Goal: Task Accomplishment & Management: Manage account settings

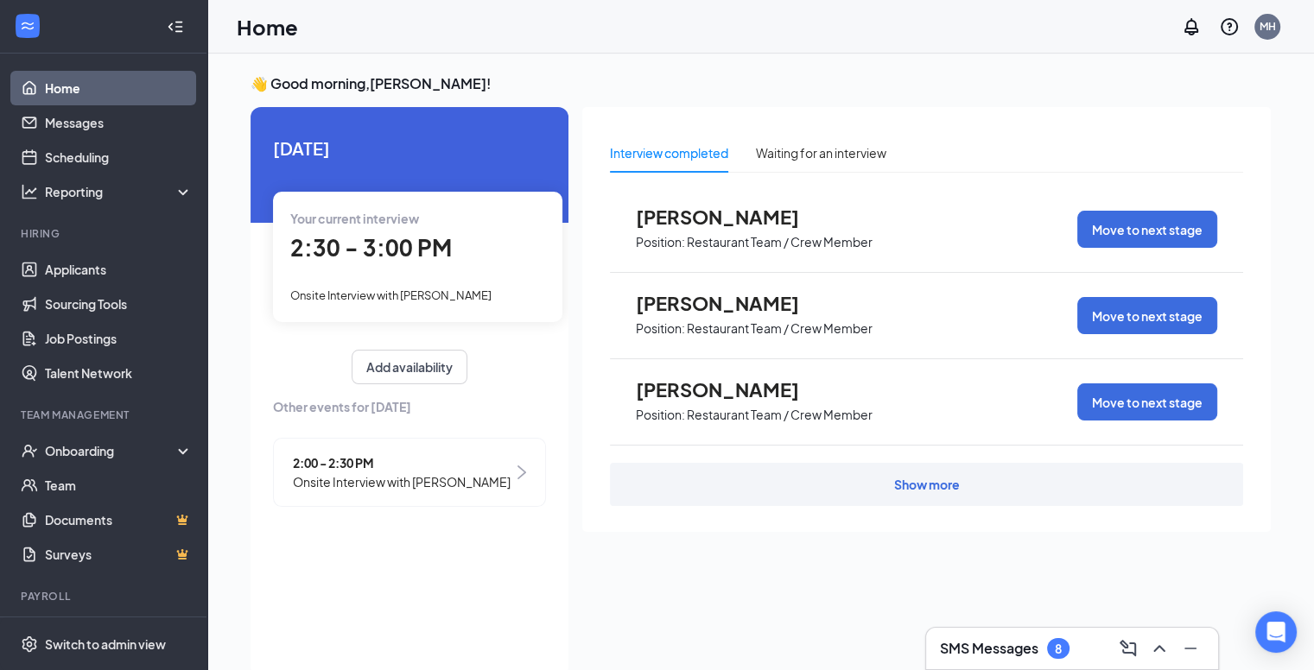
click at [377, 229] on div "Your current interview 2:30 - 3:00 PM Onsite Interview with [PERSON_NAME]" at bounding box center [417, 257] width 289 height 130
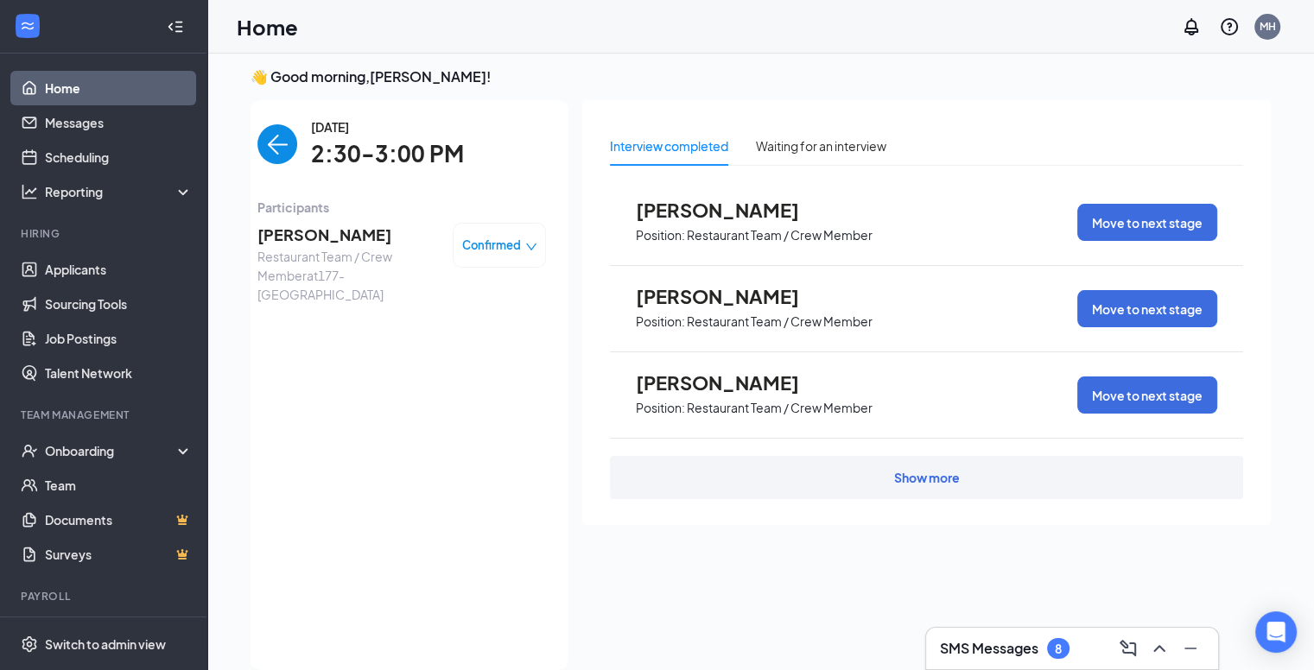
scroll to position [36, 0]
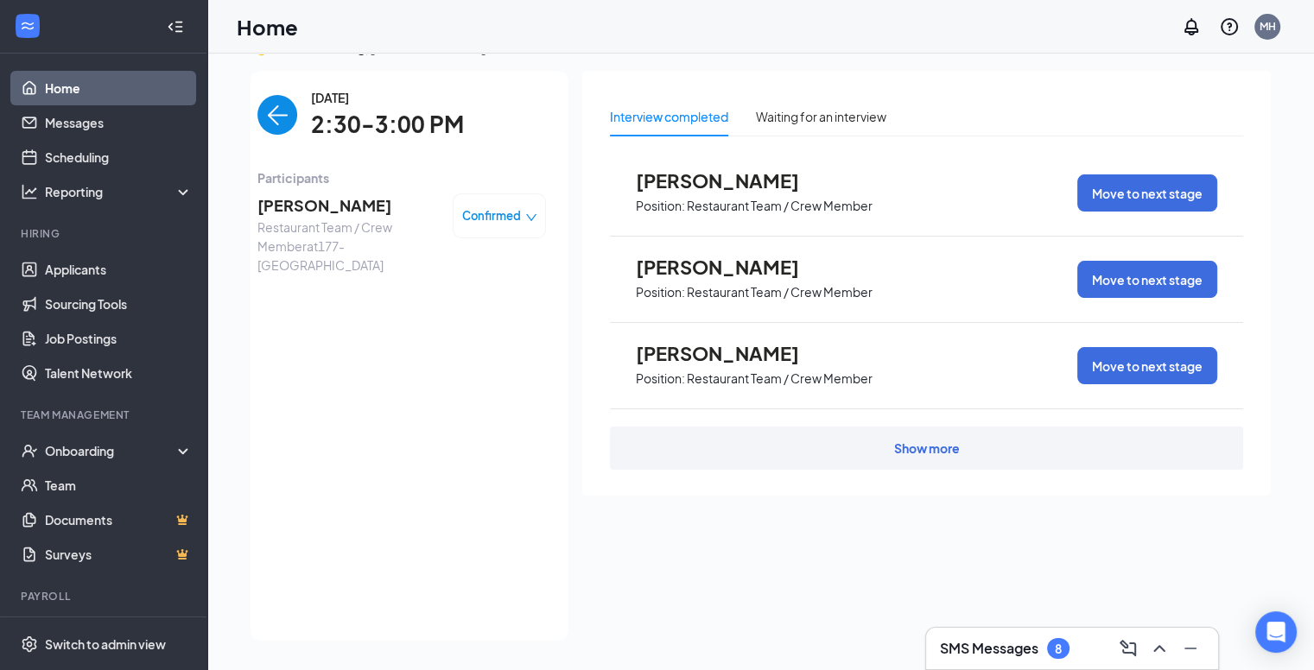
click at [875, 465] on div "Show more" at bounding box center [926, 448] width 633 height 43
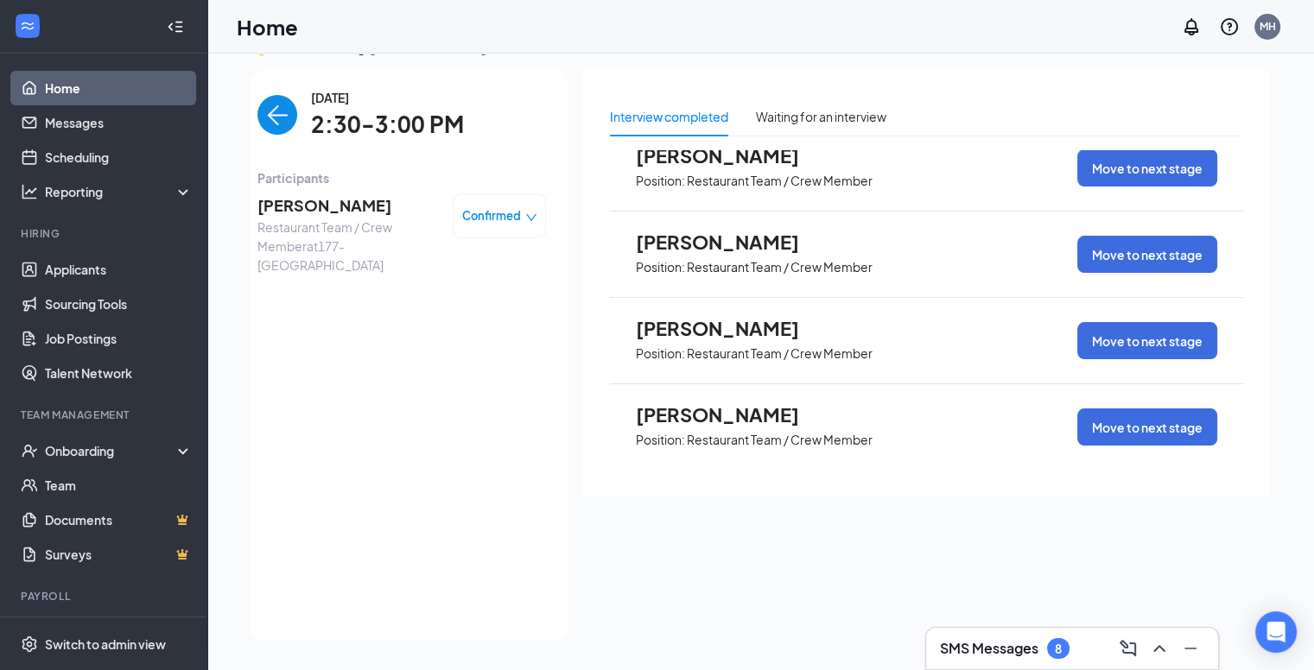
scroll to position [0, 0]
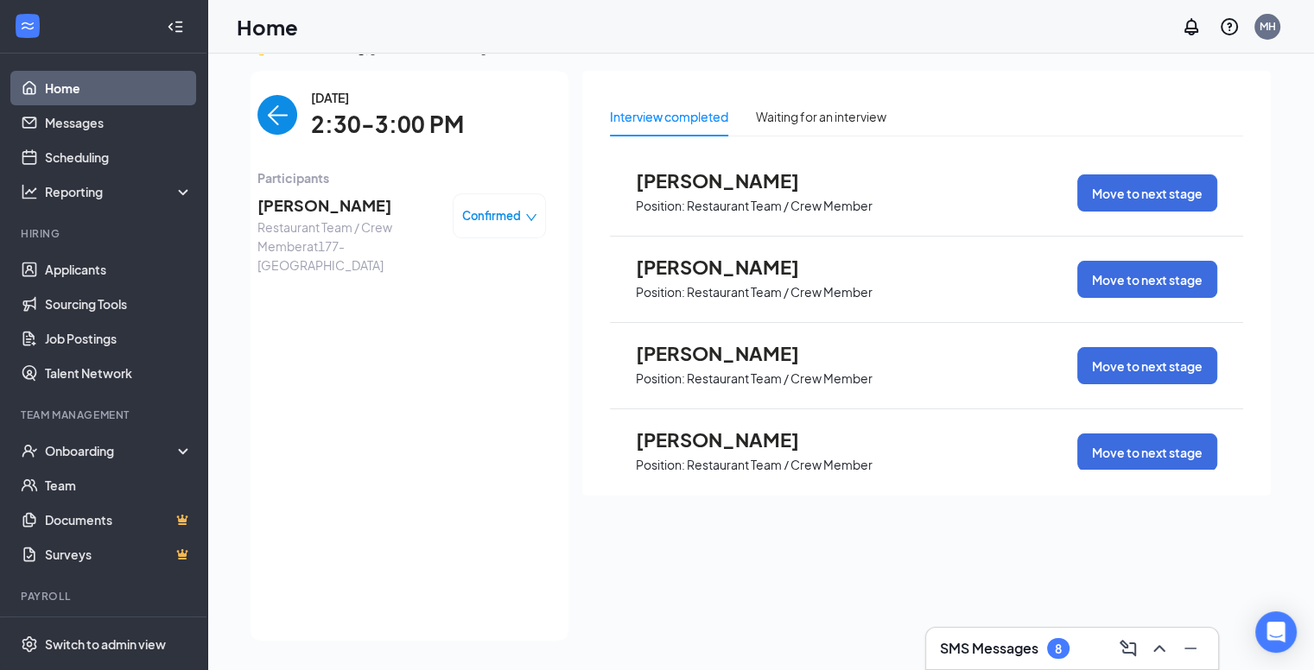
click at [774, 204] on p "Restaurant Team / Crew Member" at bounding box center [780, 206] width 186 height 16
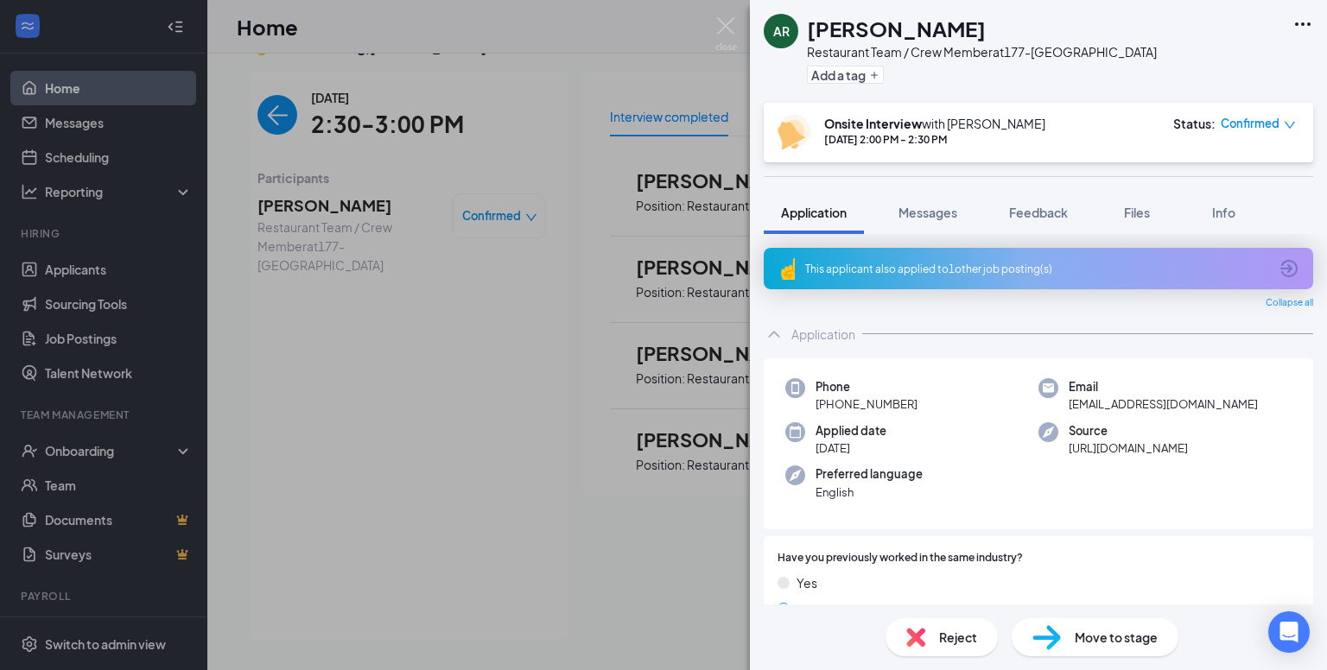
click at [953, 635] on span "Reject" at bounding box center [958, 637] width 38 height 19
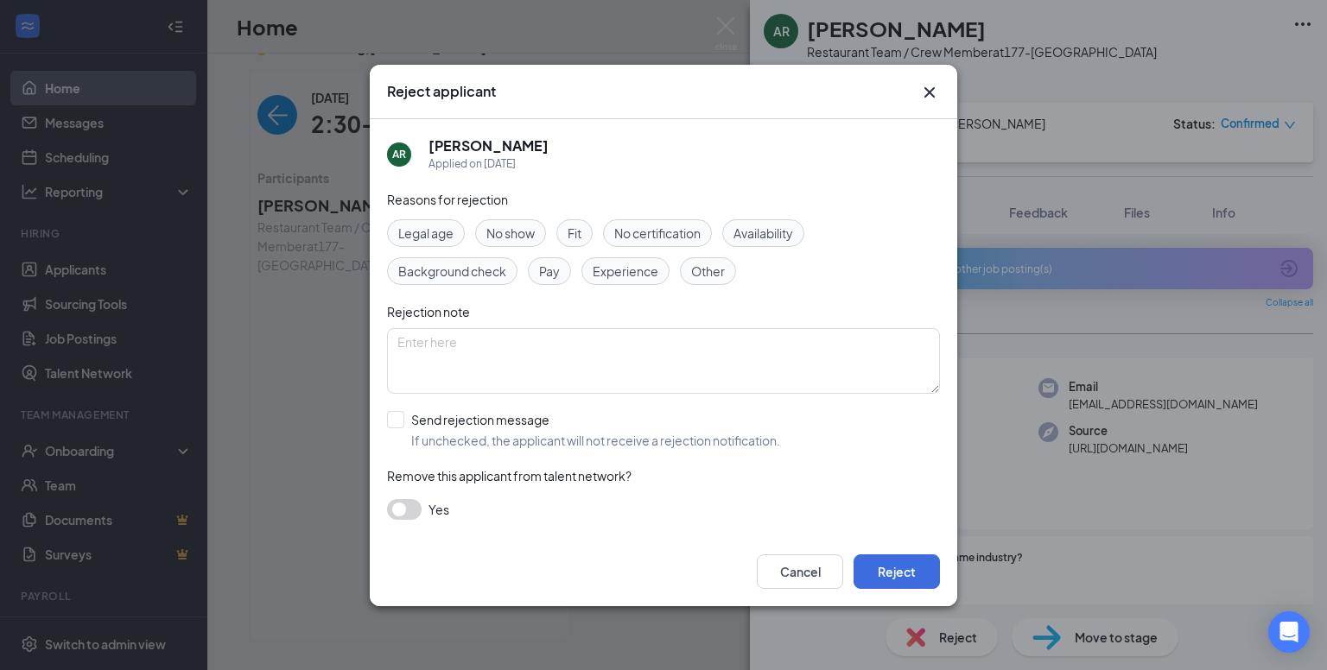
click at [487, 411] on input "Send rejection message If unchecked, the applicant will not receive a rejection…" at bounding box center [583, 430] width 393 height 38
checkbox input "true"
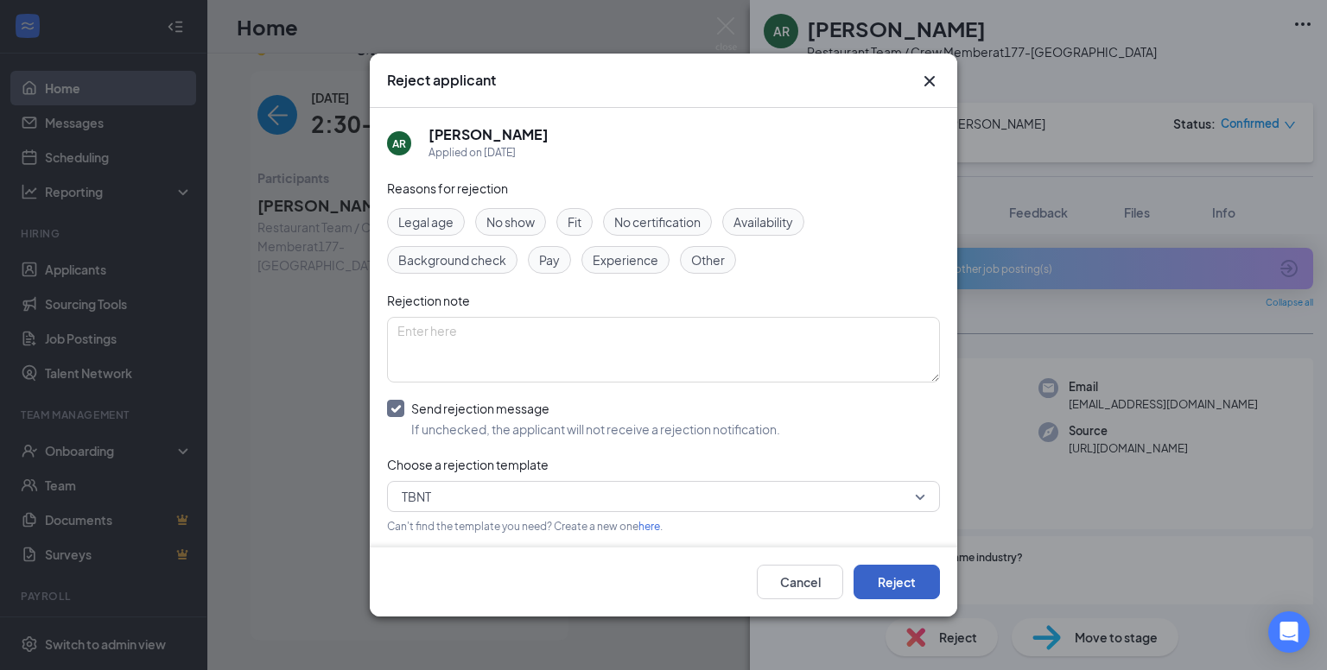
click at [878, 587] on button "Reject" at bounding box center [896, 582] width 86 height 35
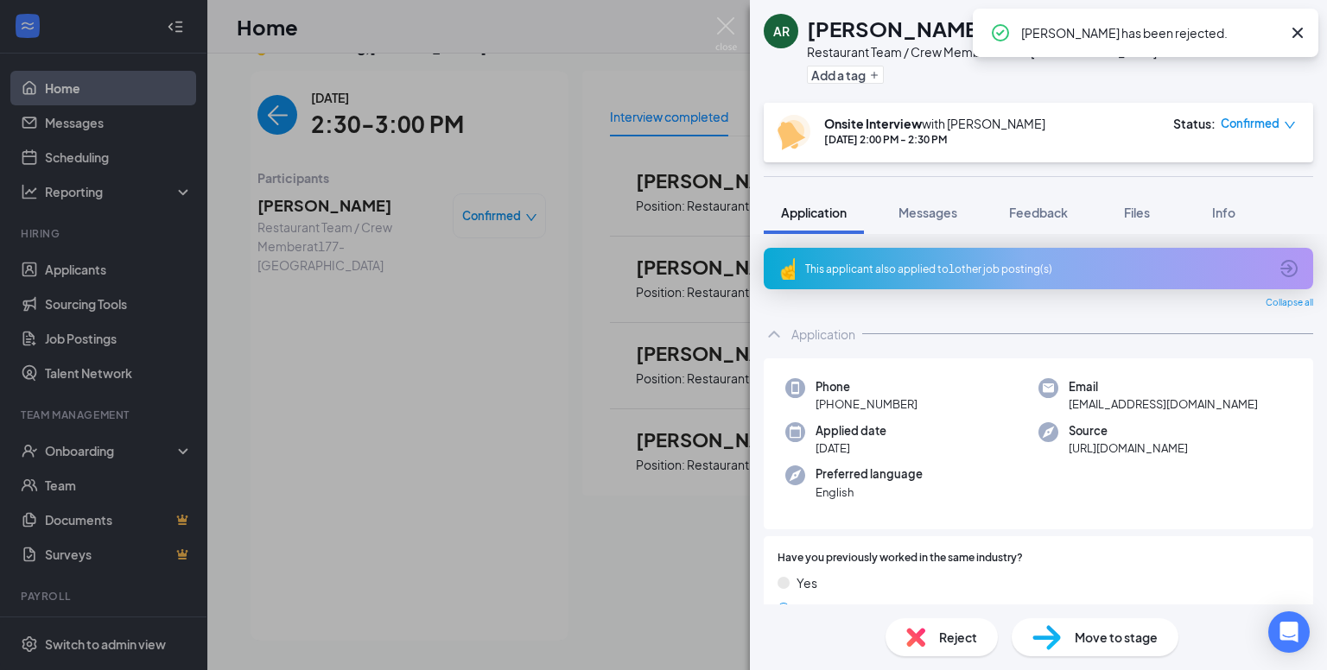
click at [686, 279] on div "AR [PERSON_NAME] Restaurant Team / Crew Member at 177-Kentlands Add a tag Onsit…" at bounding box center [663, 335] width 1327 height 670
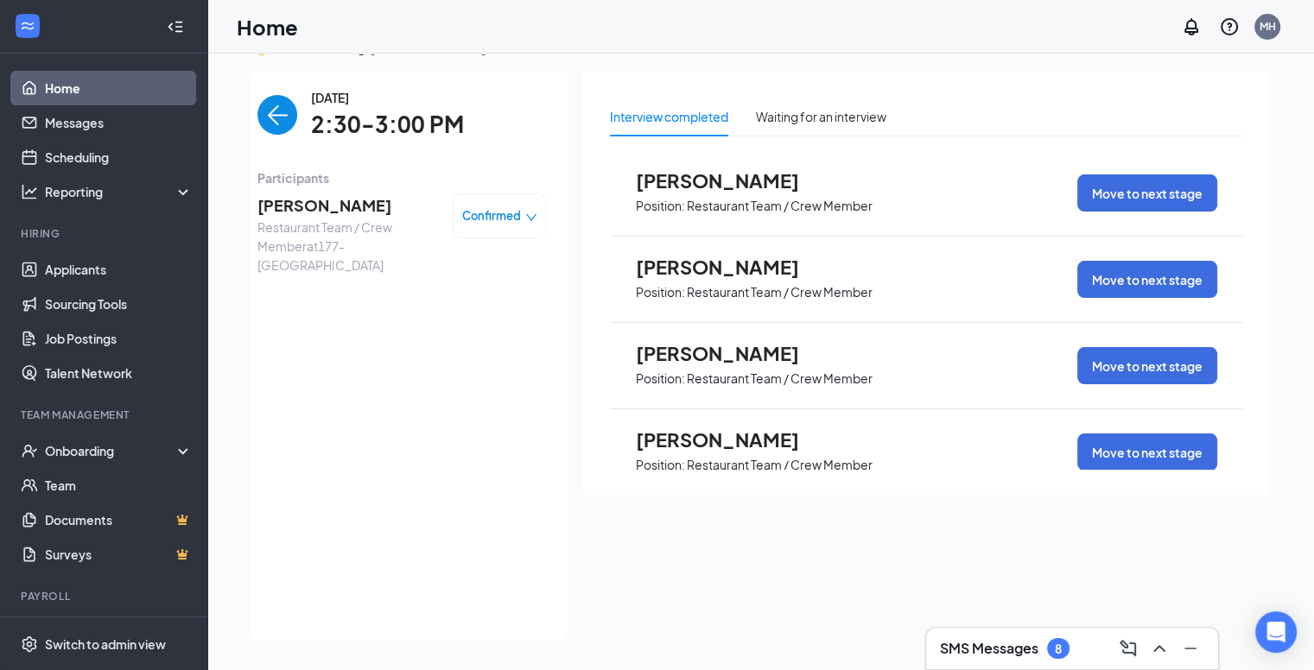
click at [764, 267] on span "[PERSON_NAME]" at bounding box center [731, 267] width 190 height 22
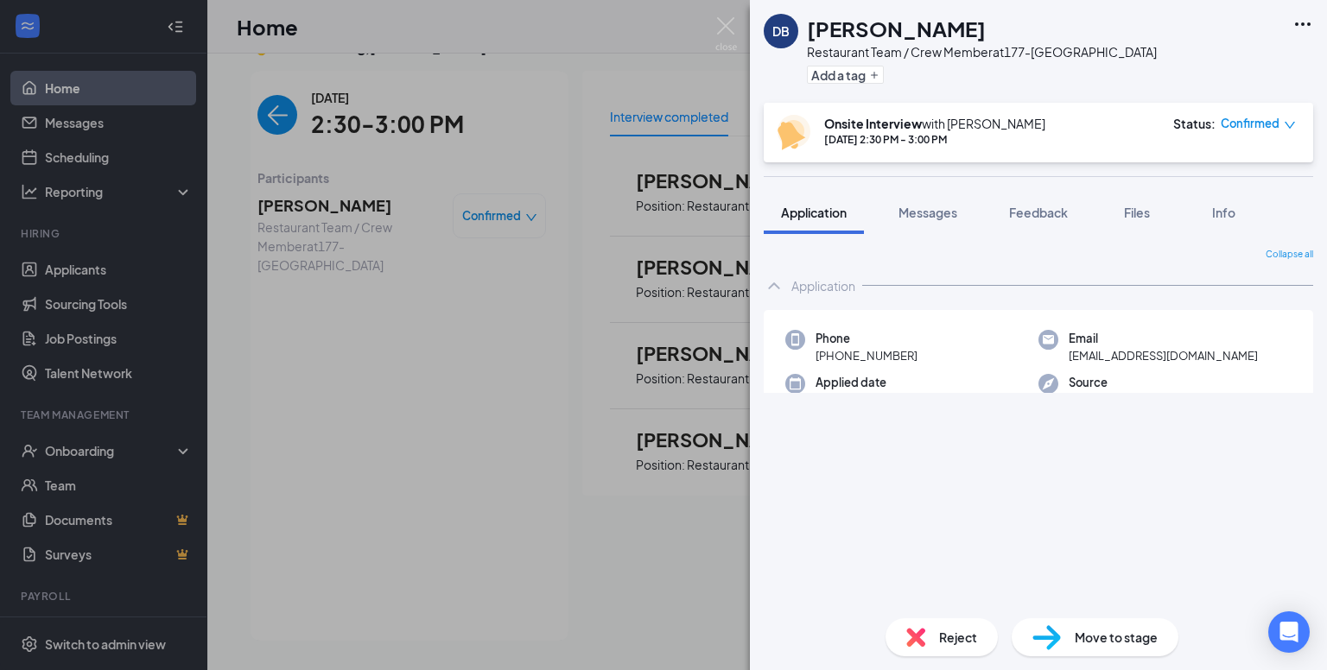
click at [963, 636] on span "Reject" at bounding box center [958, 637] width 38 height 19
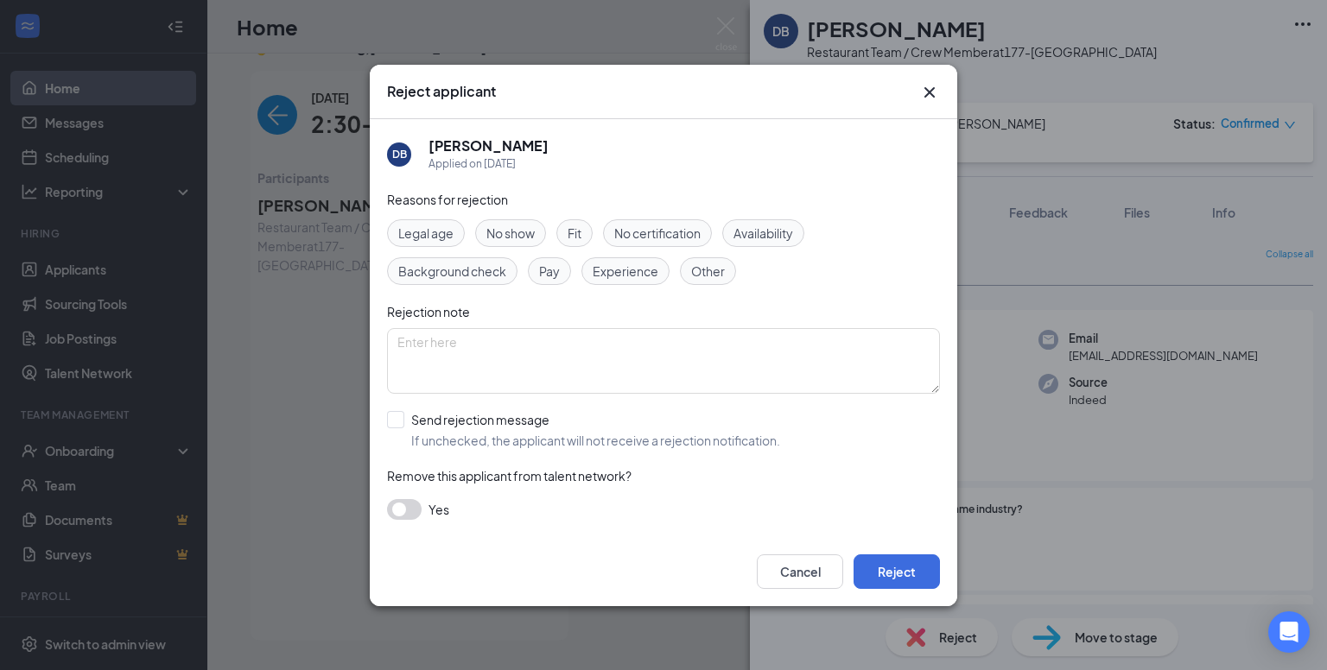
click at [417, 421] on input "Send rejection message If unchecked, the applicant will not receive a rejection…" at bounding box center [583, 430] width 393 height 38
checkbox input "true"
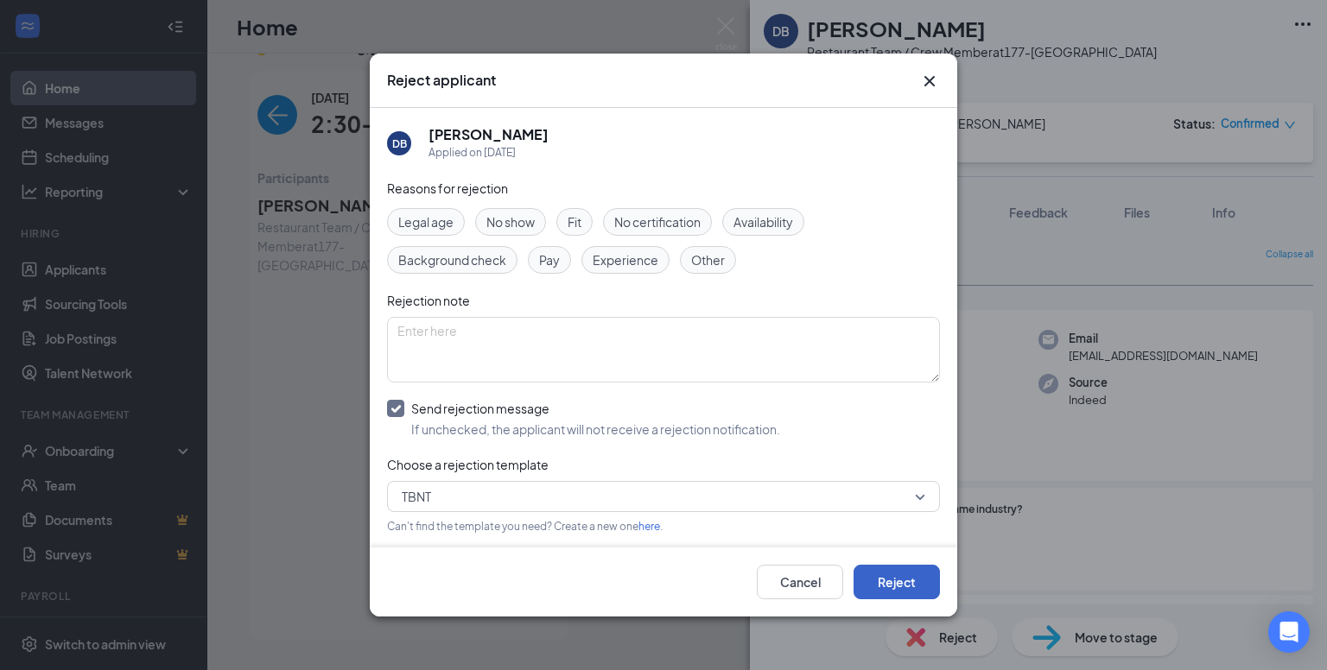
click at [877, 580] on button "Reject" at bounding box center [896, 582] width 86 height 35
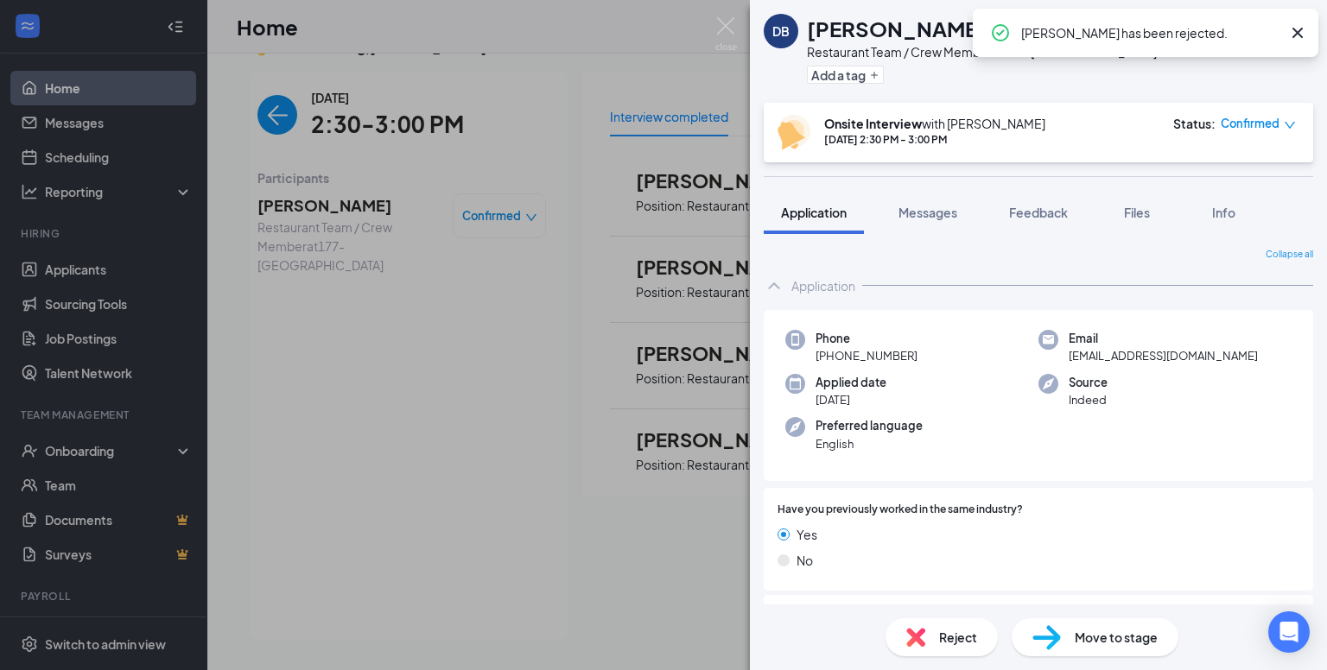
click at [680, 548] on div "DB [PERSON_NAME] Restaurant Team / Crew Member at 177-Kentlands Add a tag Onsit…" at bounding box center [663, 335] width 1327 height 670
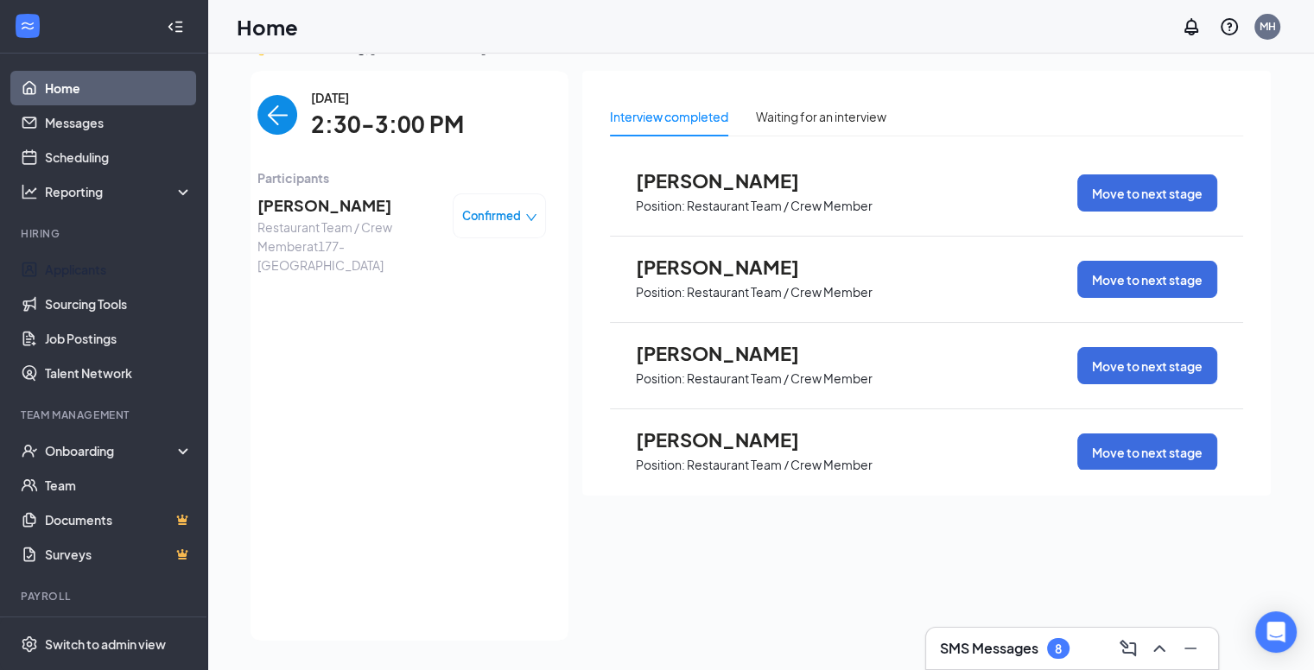
click at [104, 277] on link "Applicants" at bounding box center [119, 269] width 148 height 35
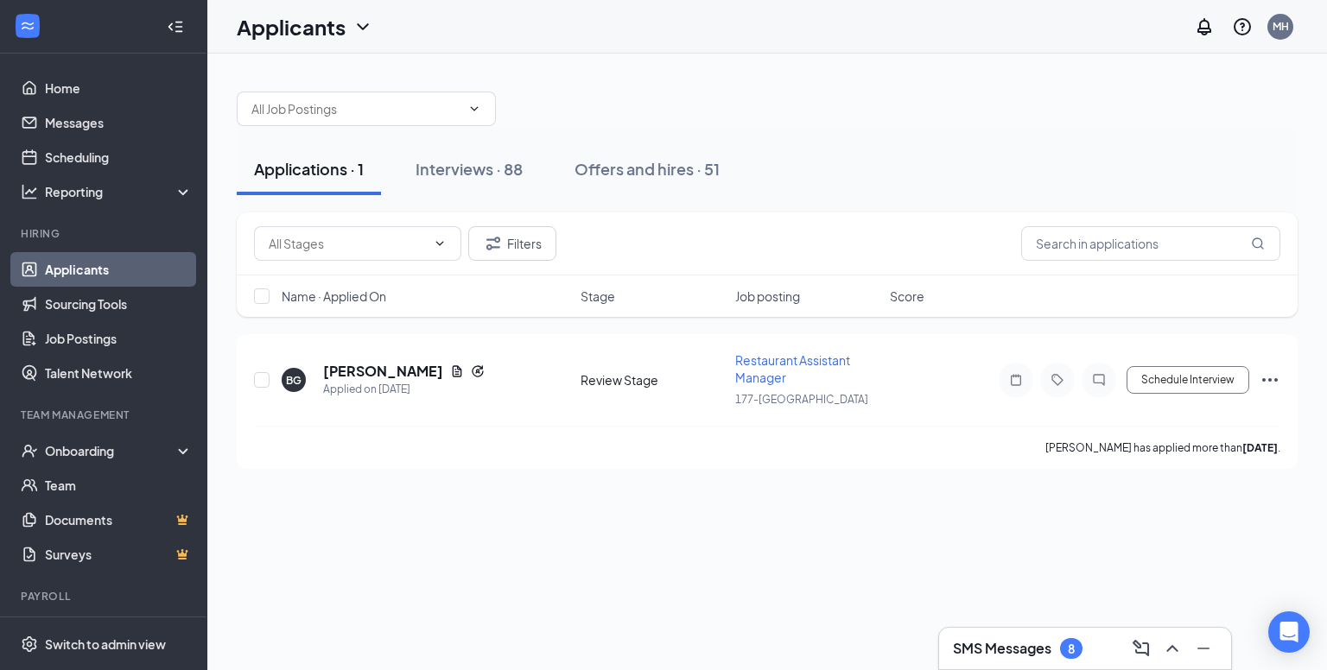
click at [508, 177] on div "Interviews · 88" at bounding box center [468, 169] width 107 height 22
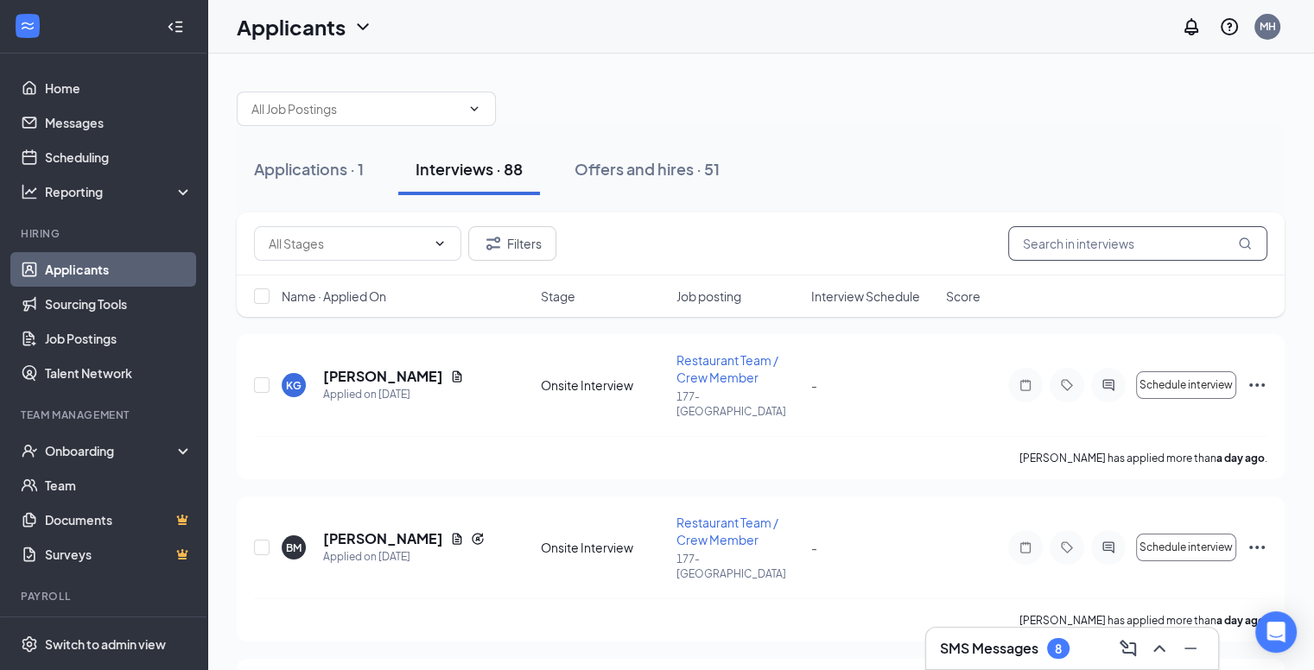
click at [1137, 242] on input "text" at bounding box center [1137, 243] width 259 height 35
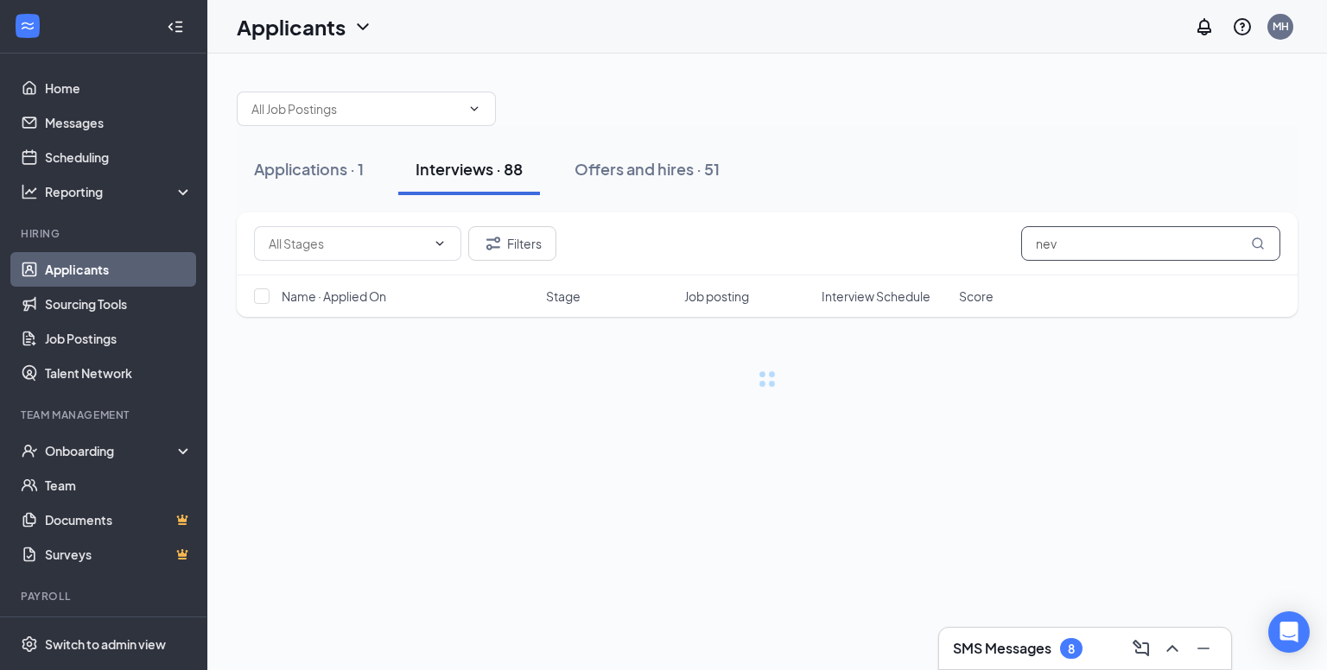
type input "nev"
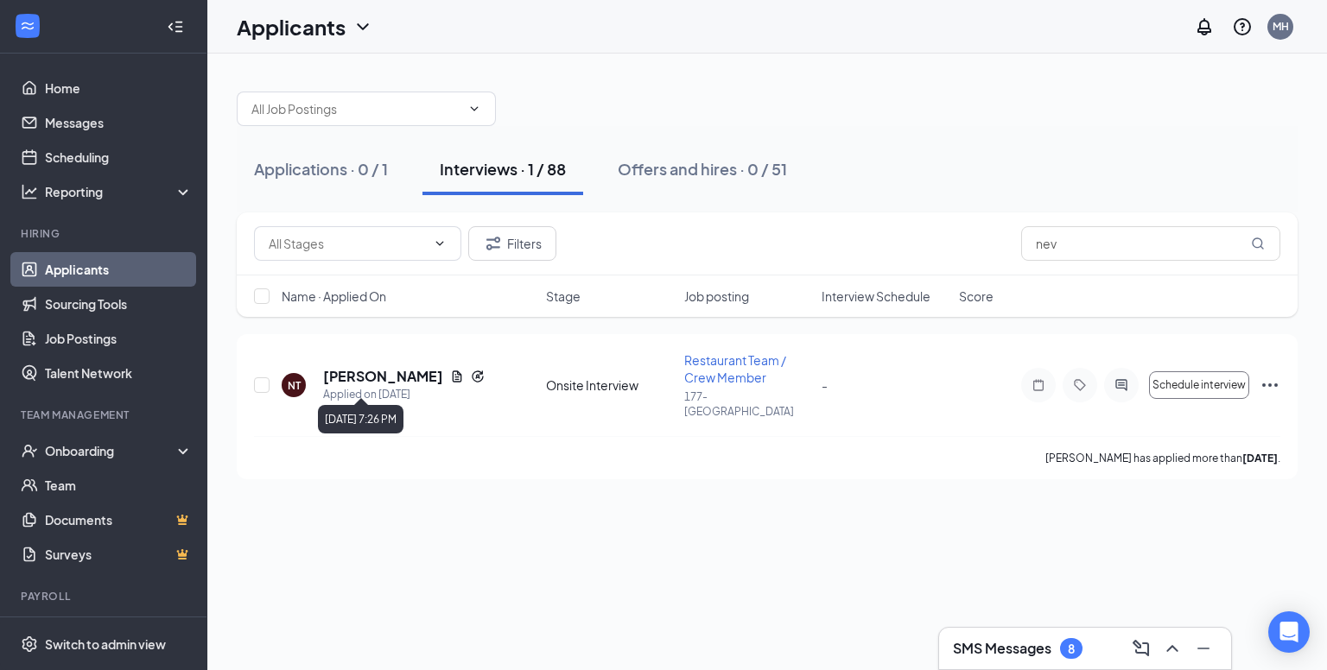
click at [376, 386] on div "Applied on [DATE]" at bounding box center [403, 394] width 161 height 17
click at [374, 375] on h5 "[PERSON_NAME]" at bounding box center [383, 376] width 120 height 19
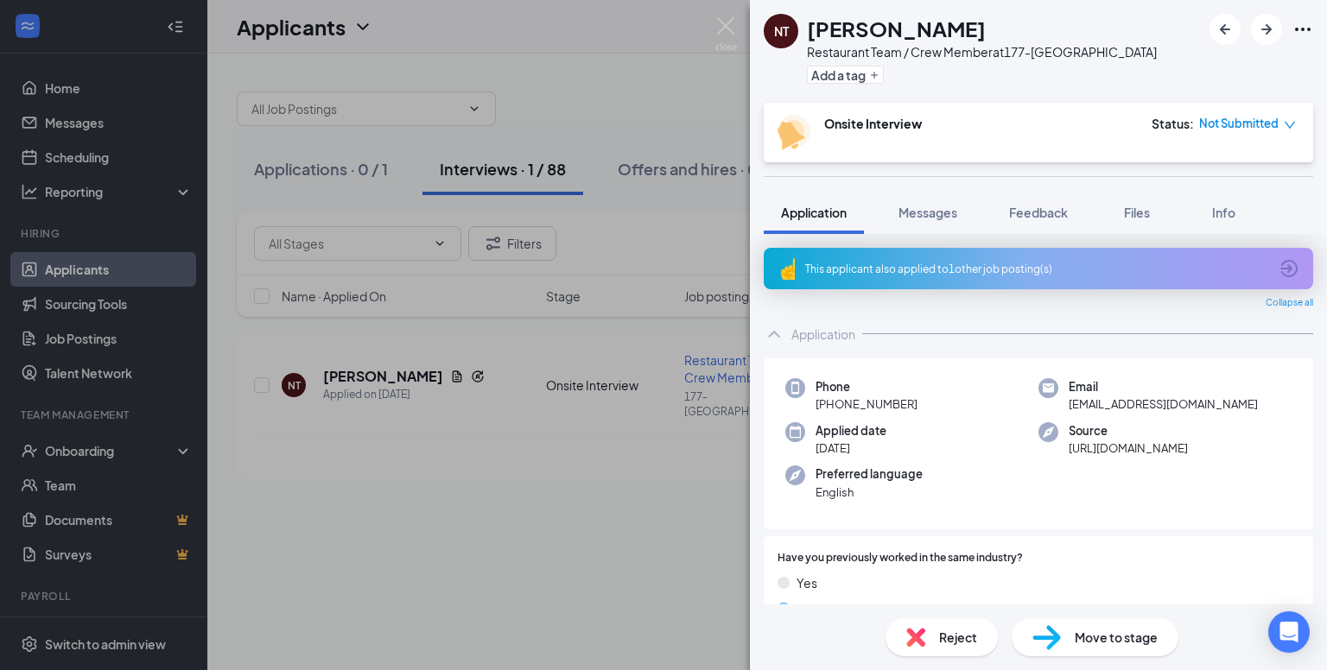
click at [942, 208] on span "Messages" at bounding box center [927, 213] width 59 height 16
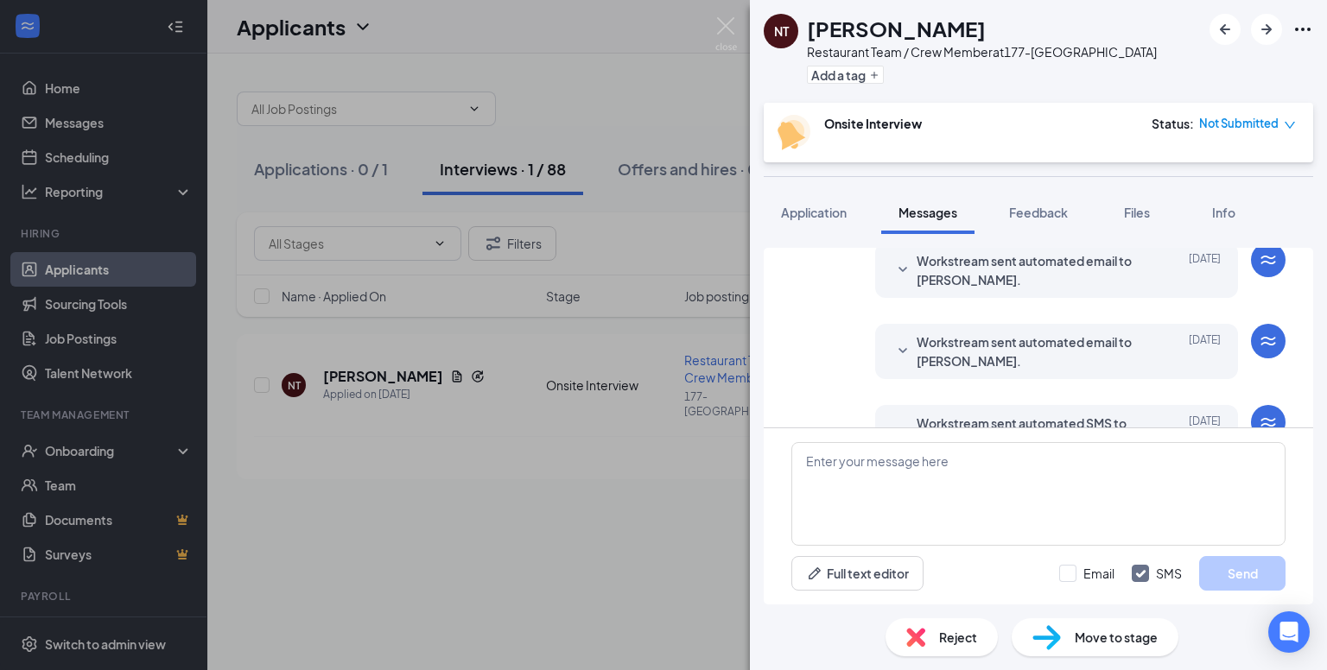
scroll to position [357, 0]
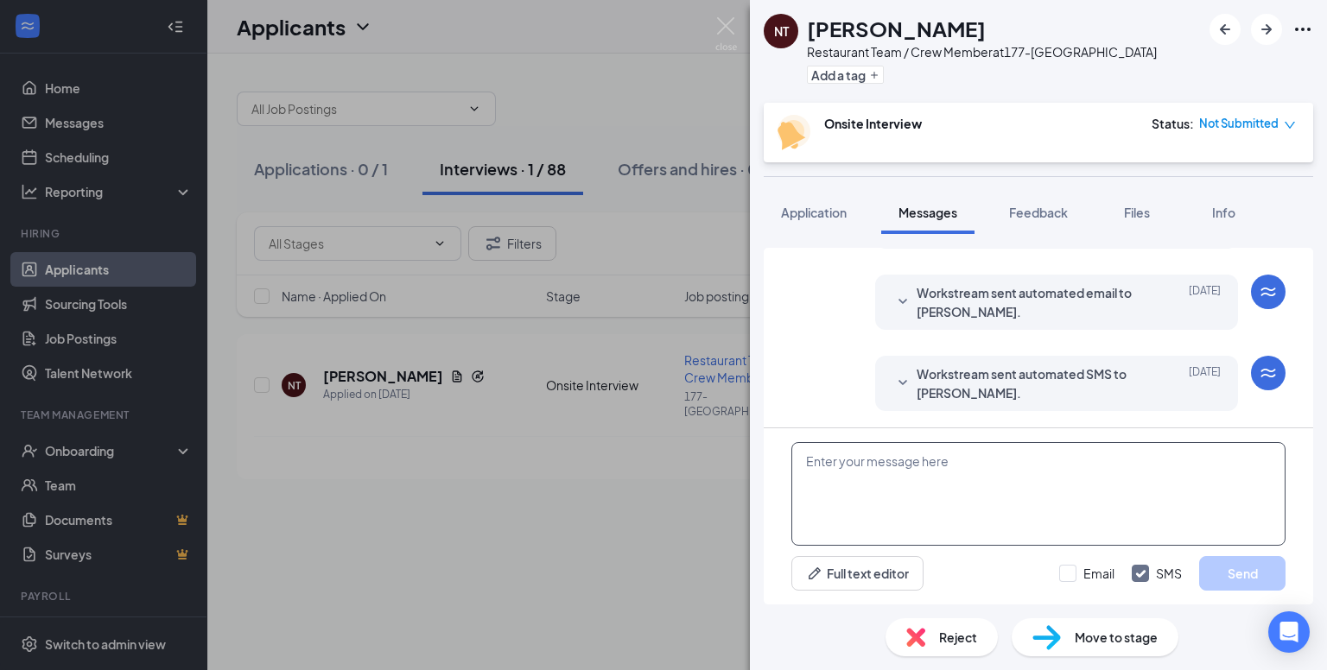
click at [881, 471] on textarea at bounding box center [1038, 494] width 494 height 104
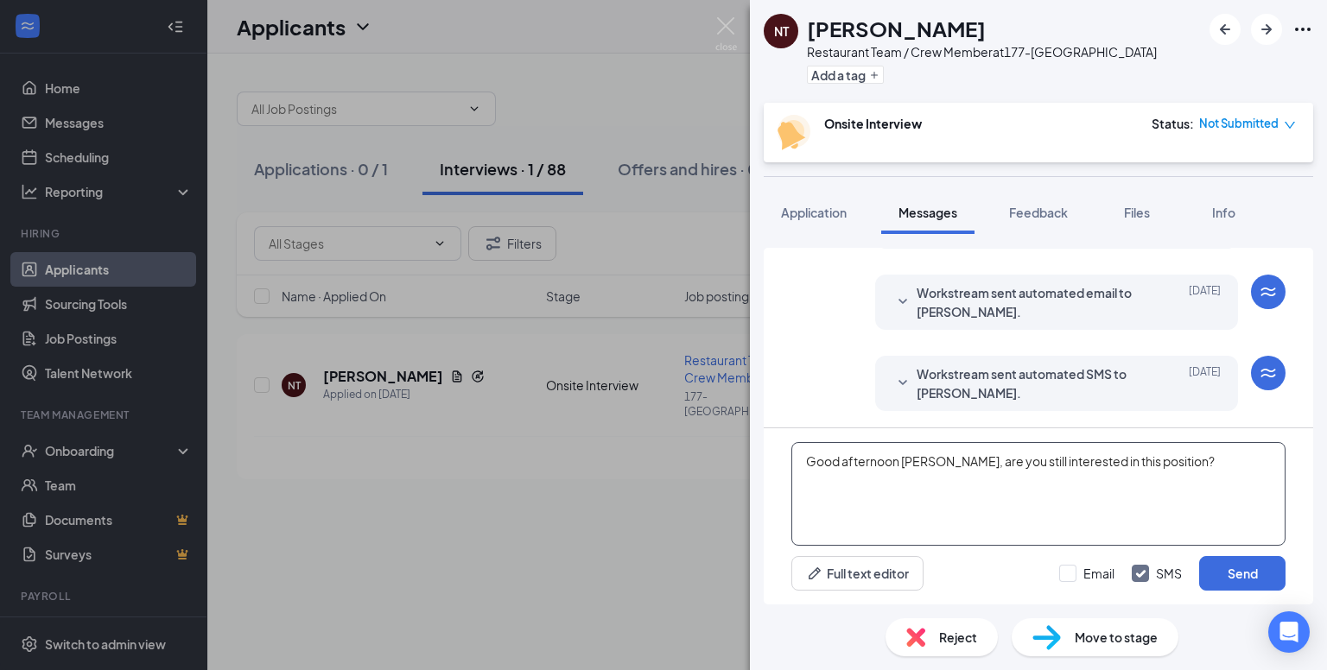
type textarea "Good afternoon [PERSON_NAME], are you still interested in this position?"
click at [1232, 583] on button "Send" at bounding box center [1242, 573] width 86 height 35
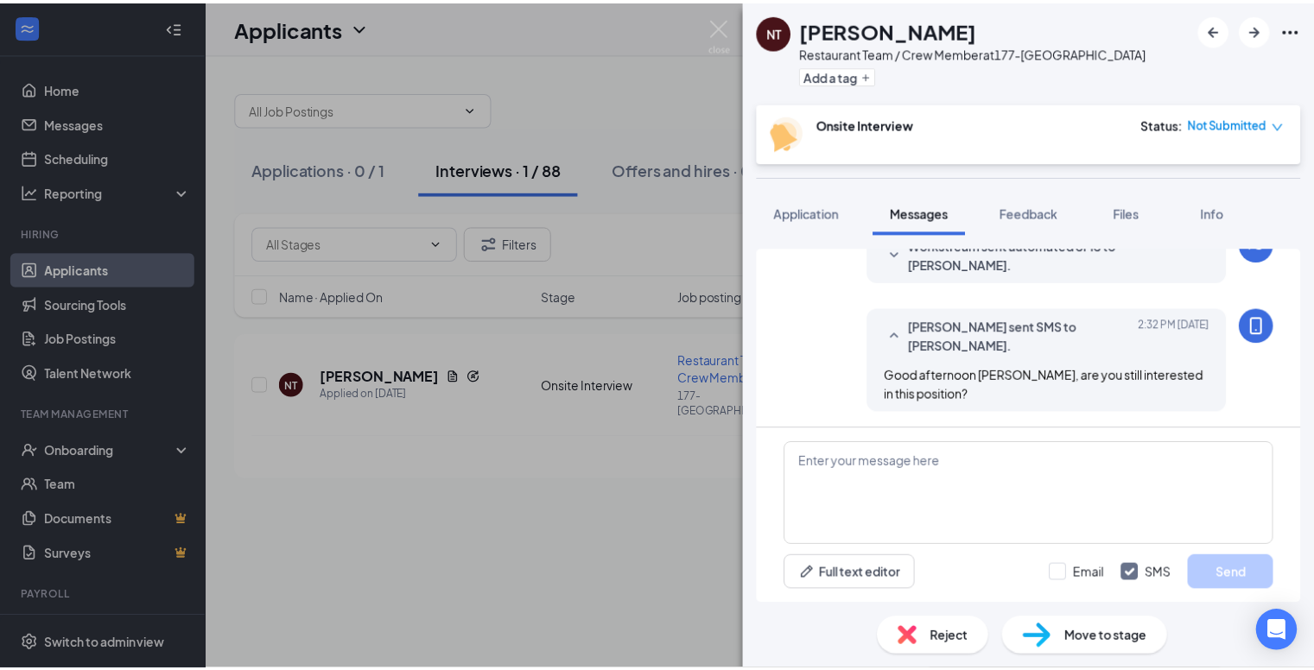
scroll to position [486, 0]
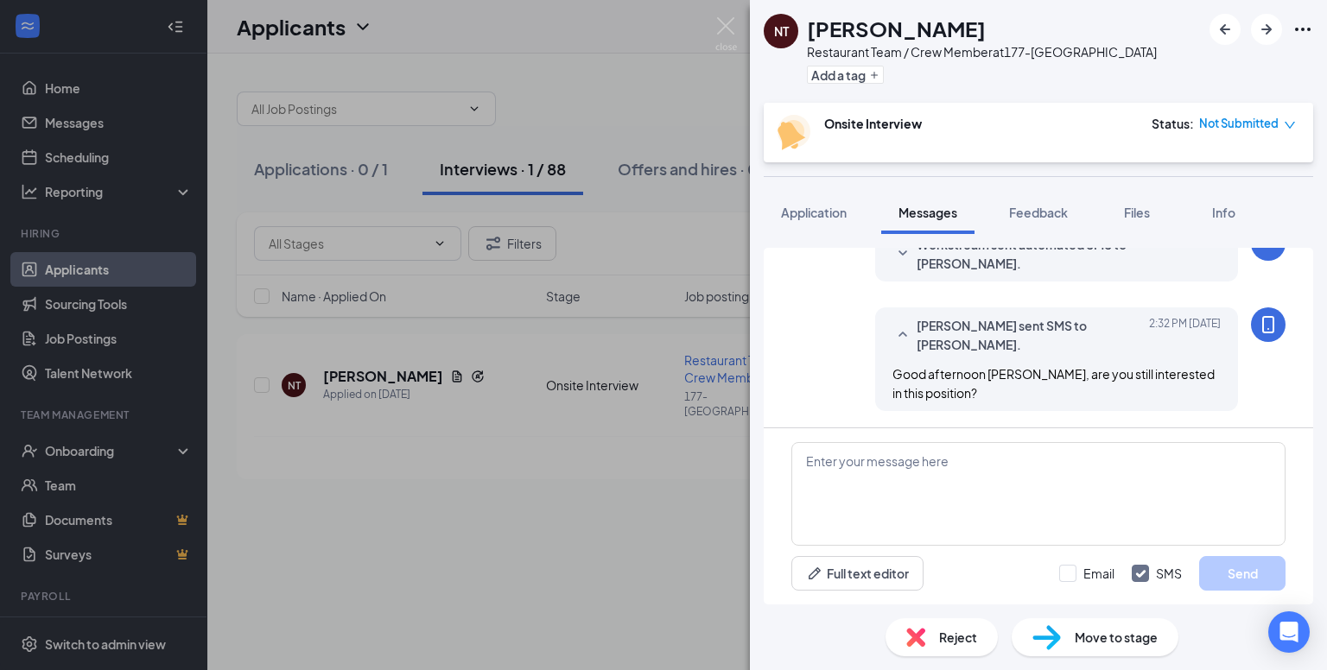
click at [523, 526] on div "NT [PERSON_NAME] Restaurant Team / Crew Member at 177-Kentlands Add a tag Onsit…" at bounding box center [663, 335] width 1327 height 670
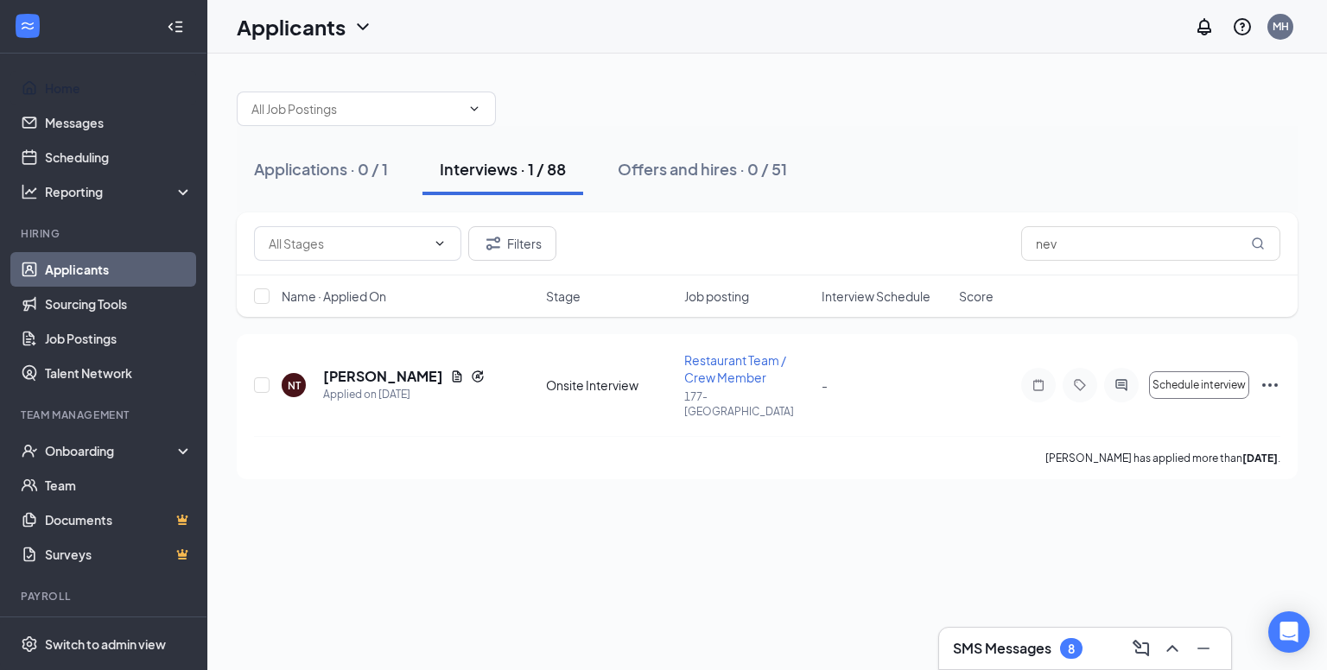
click at [73, 98] on link "Home" at bounding box center [119, 88] width 148 height 35
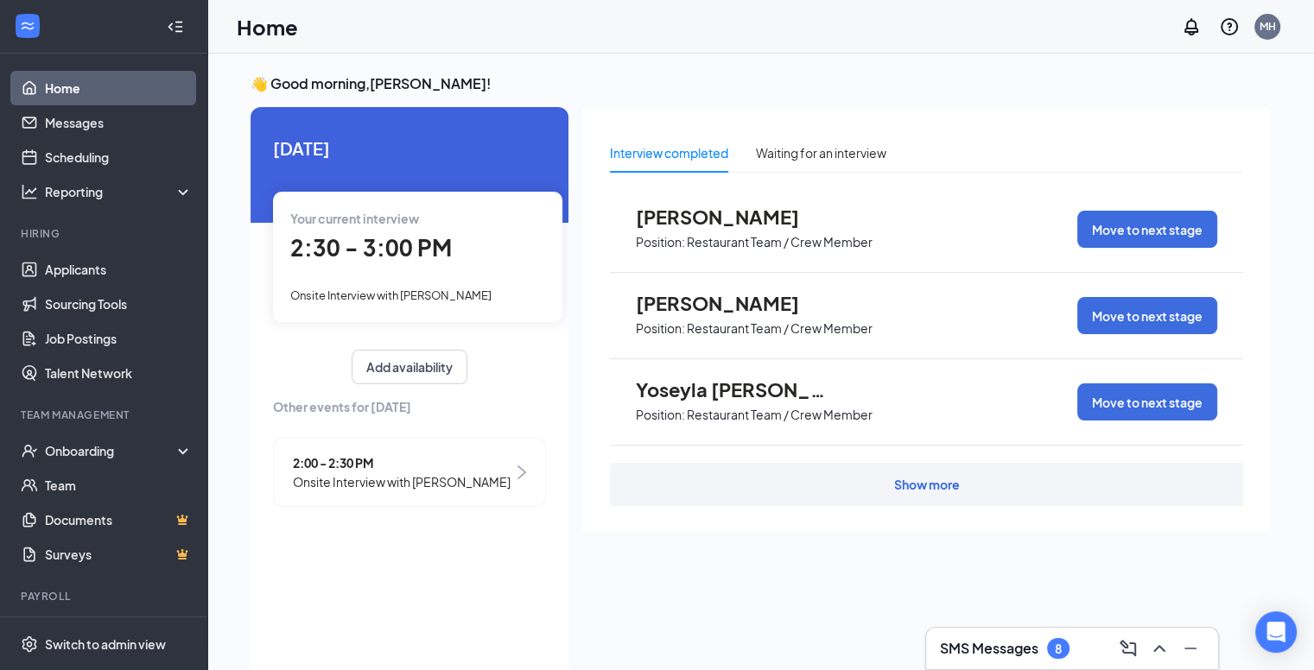
scroll to position [36, 0]
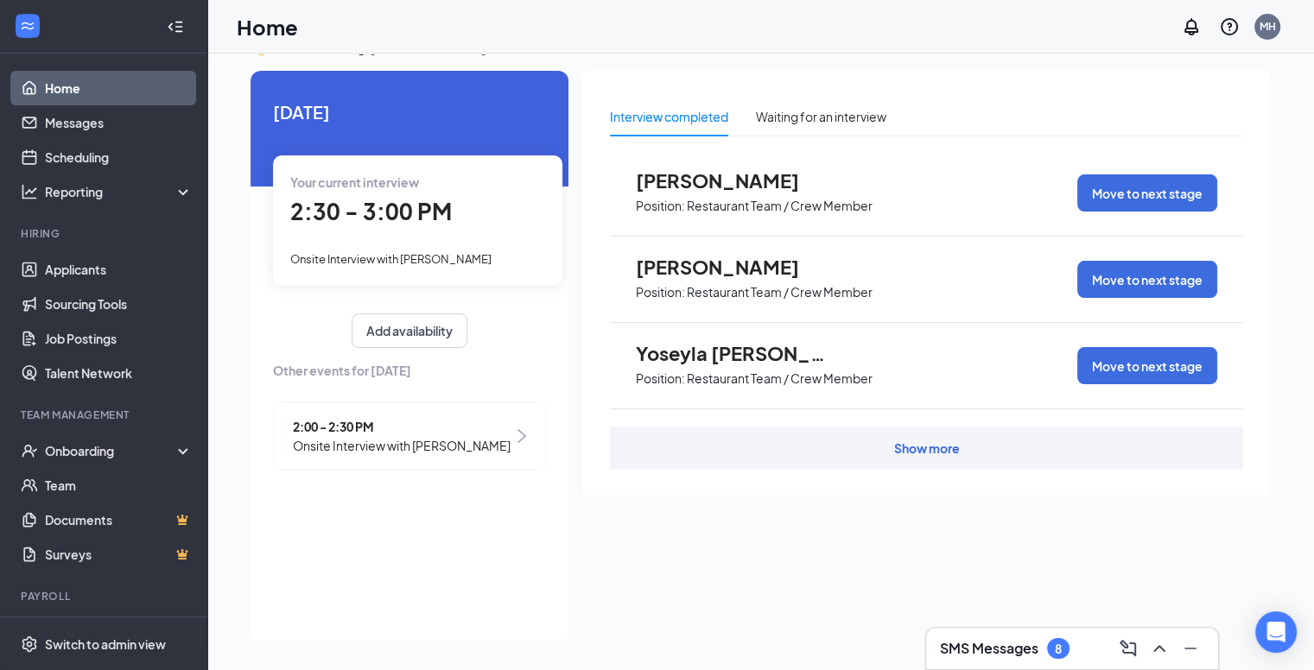
click at [769, 443] on div "Show more" at bounding box center [926, 448] width 633 height 43
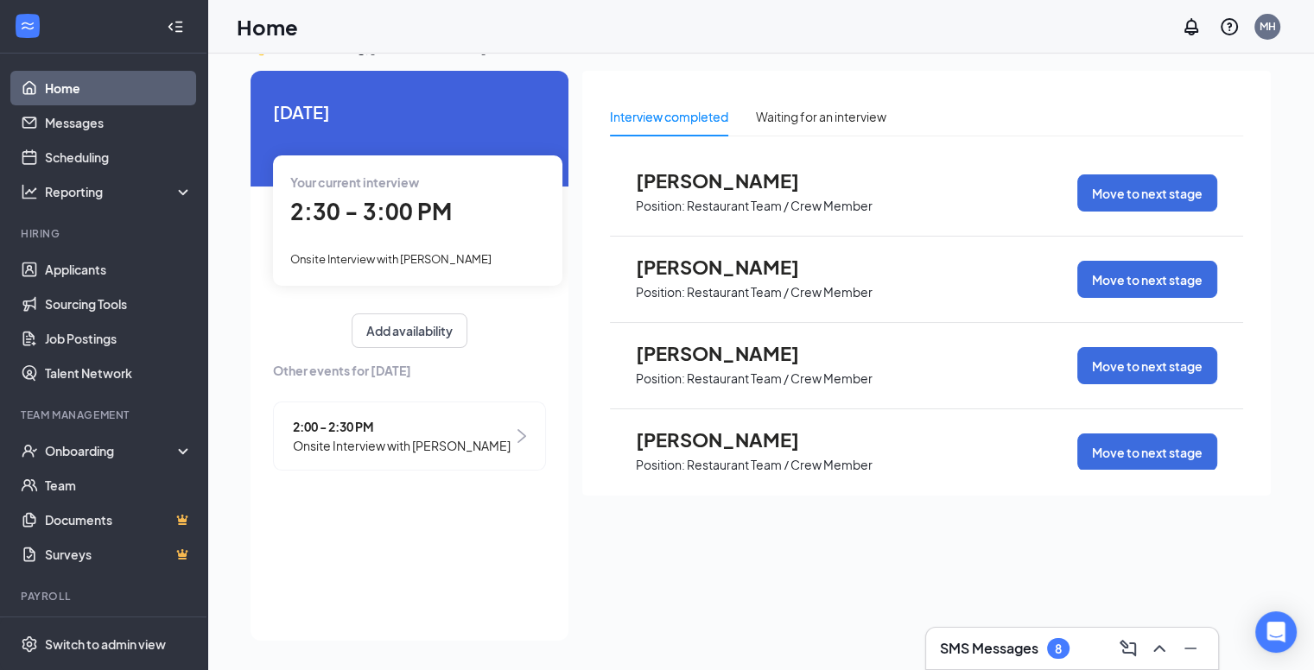
scroll to position [370, 0]
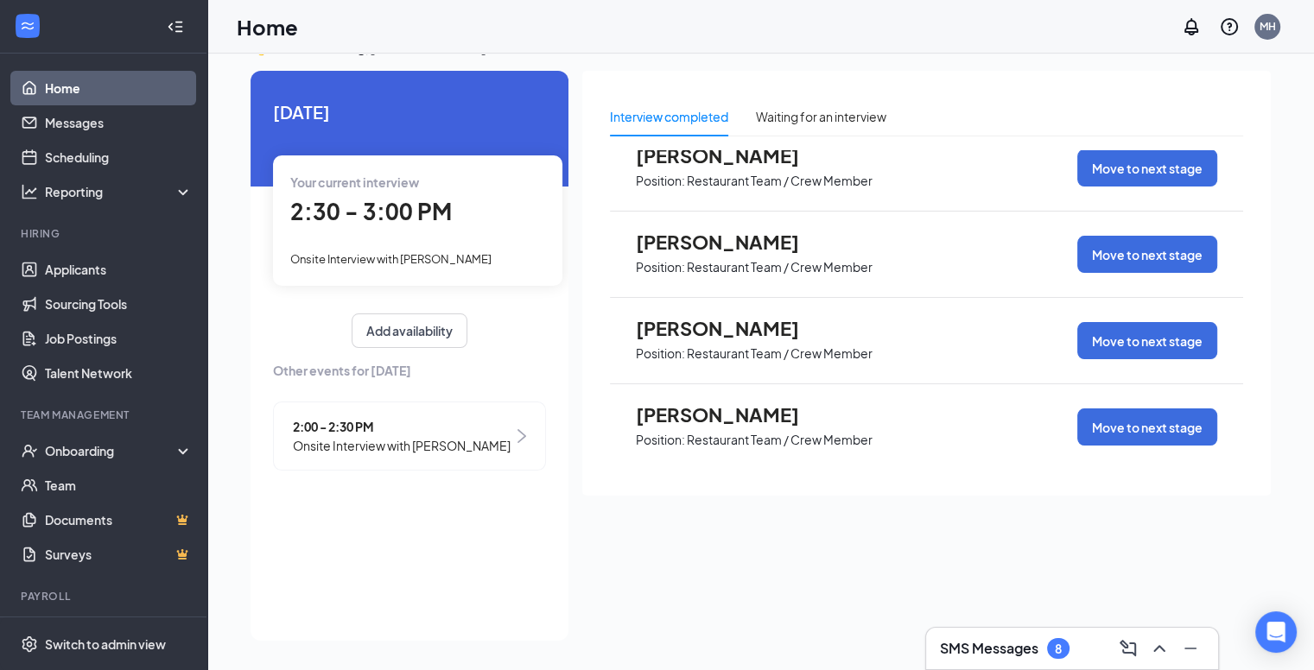
click at [793, 518] on div "Interview completed Waiting for an interview [PERSON_NAME] Position: Restaurant…" at bounding box center [926, 351] width 688 height 560
click at [458, 429] on span "2:00 - 2:30 PM" at bounding box center [402, 426] width 218 height 19
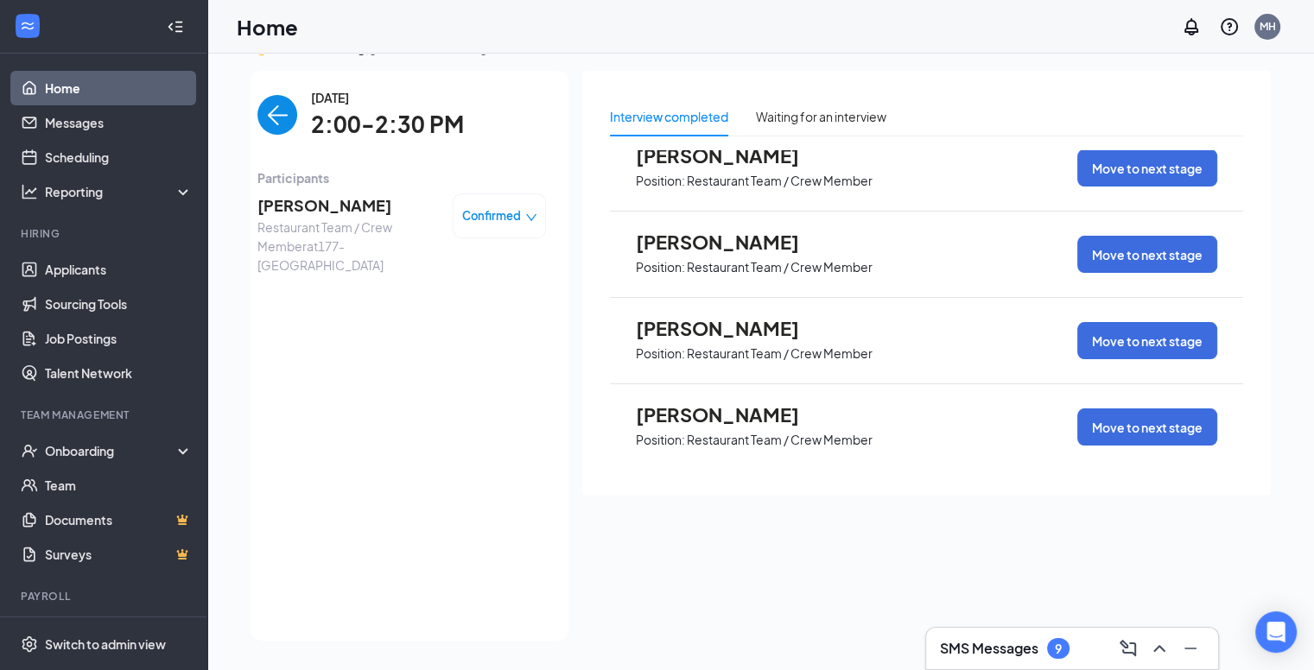
click at [489, 218] on span "Confirmed" at bounding box center [491, 215] width 59 height 17
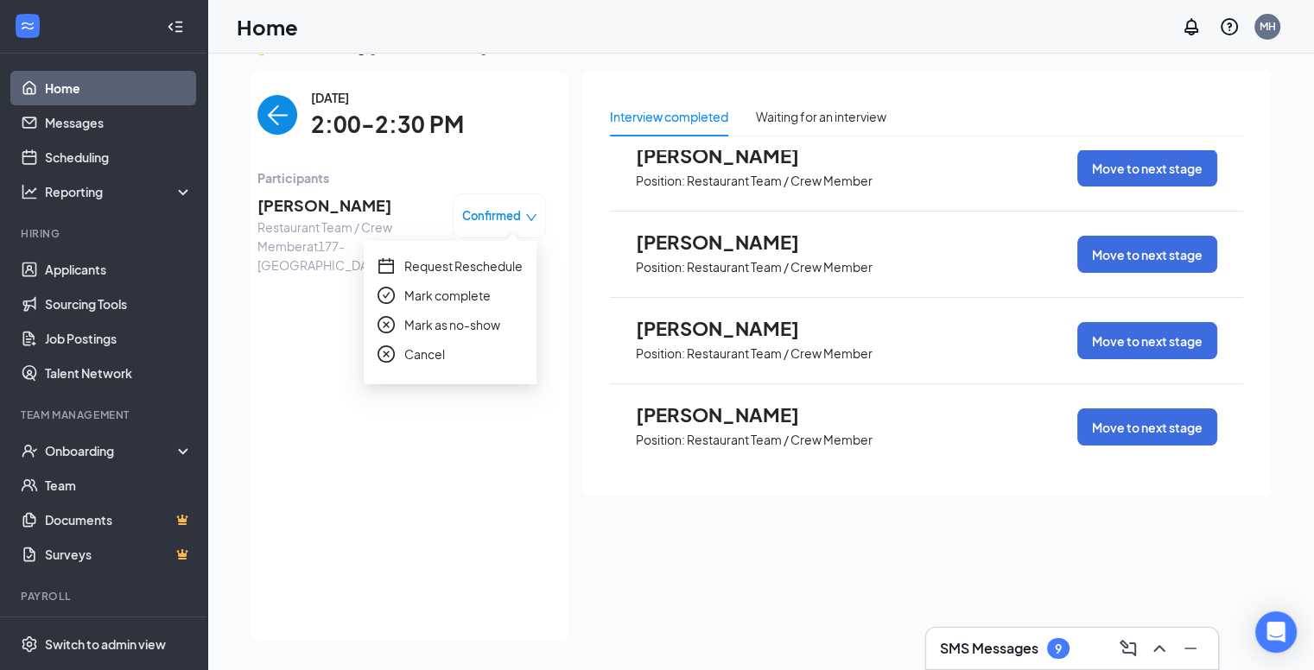
click at [430, 329] on span "Mark as no-show" at bounding box center [452, 324] width 96 height 19
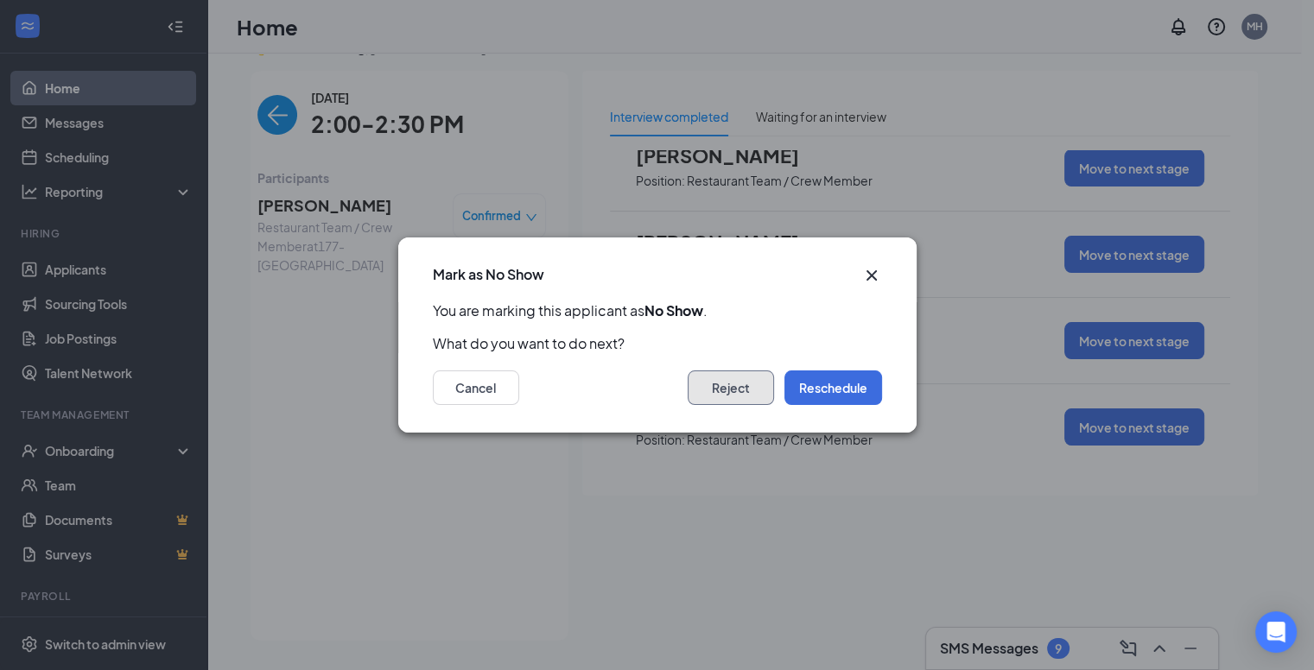
click at [758, 395] on button "Reject" at bounding box center [730, 387] width 86 height 35
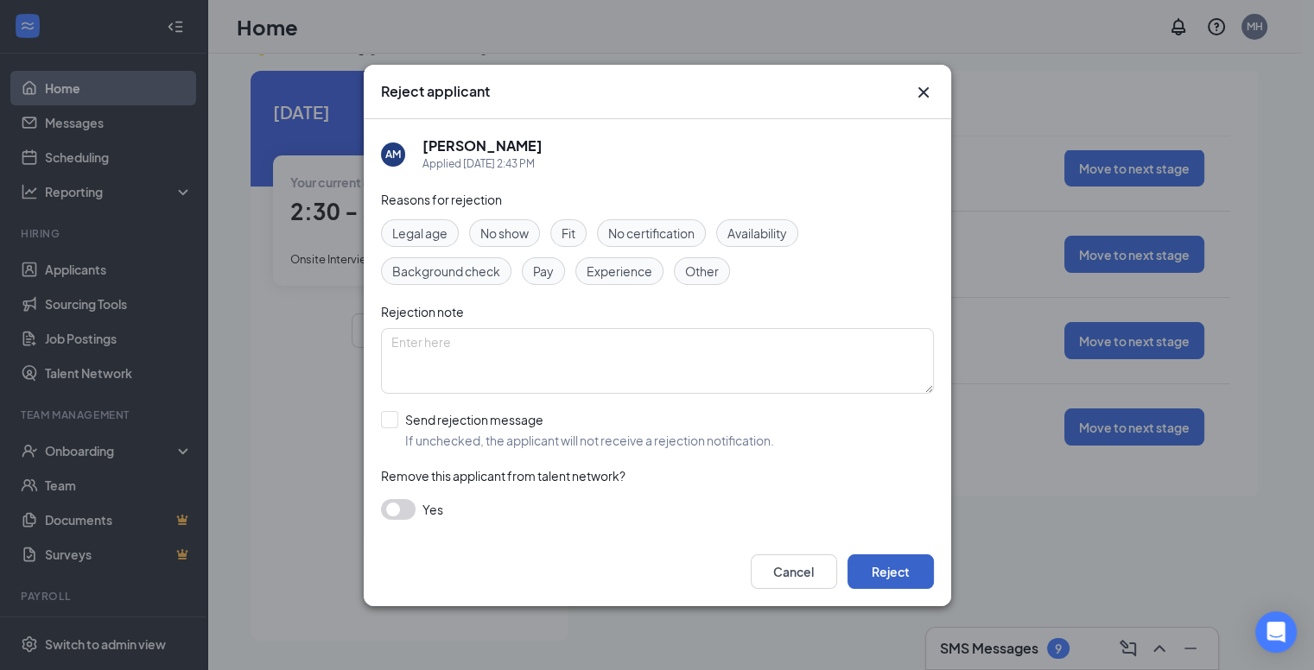
click at [871, 573] on button "Reject" at bounding box center [890, 571] width 86 height 35
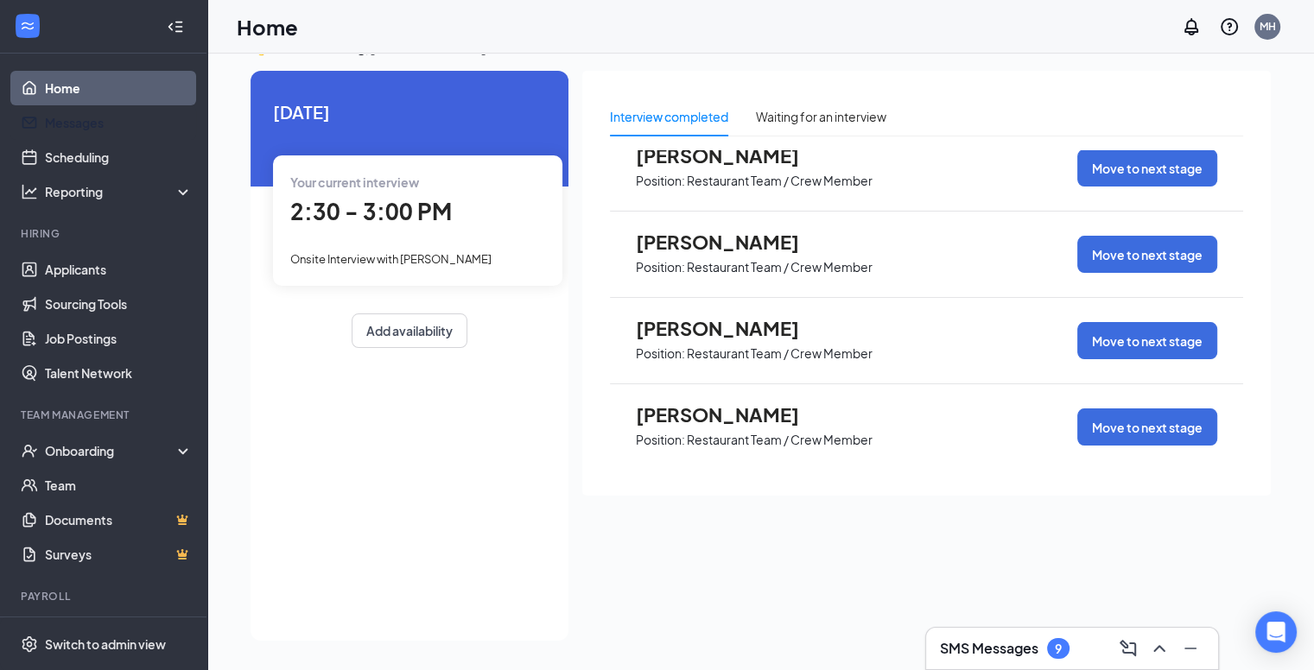
click at [64, 124] on link "Messages" at bounding box center [119, 122] width 148 height 35
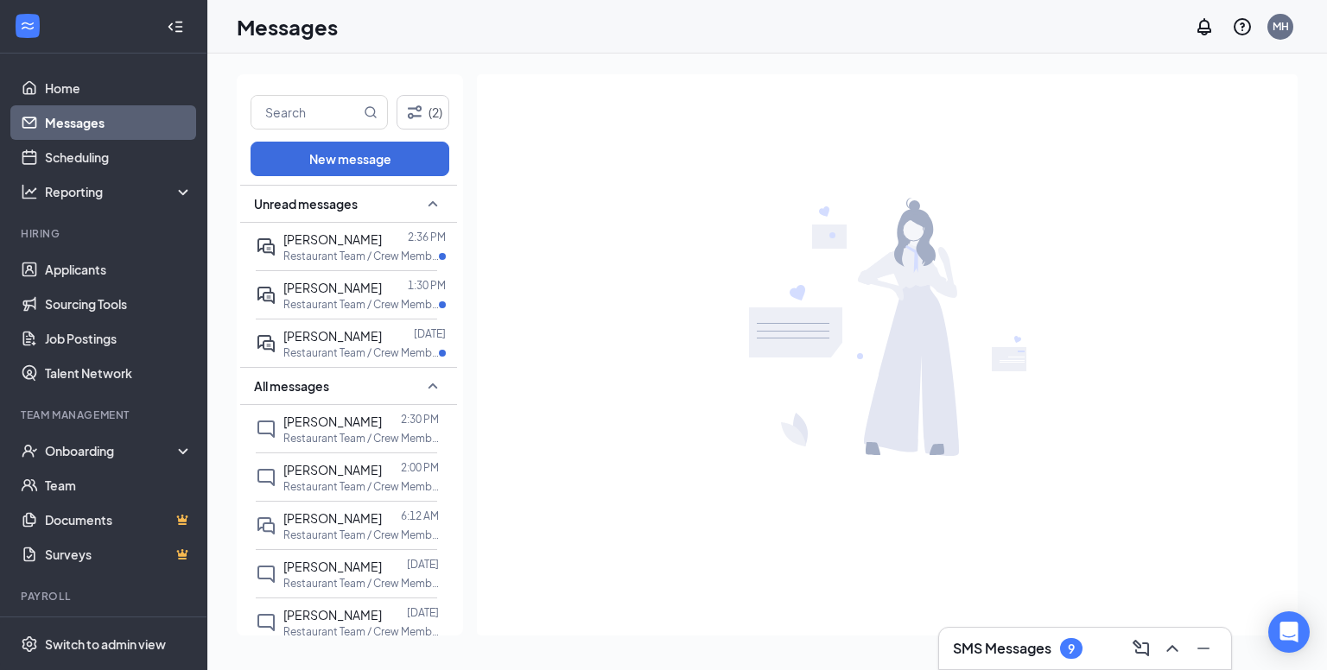
click at [339, 250] on p "Restaurant Team / Crew Member at [GEOGRAPHIC_DATA]" at bounding box center [360, 256] width 155 height 15
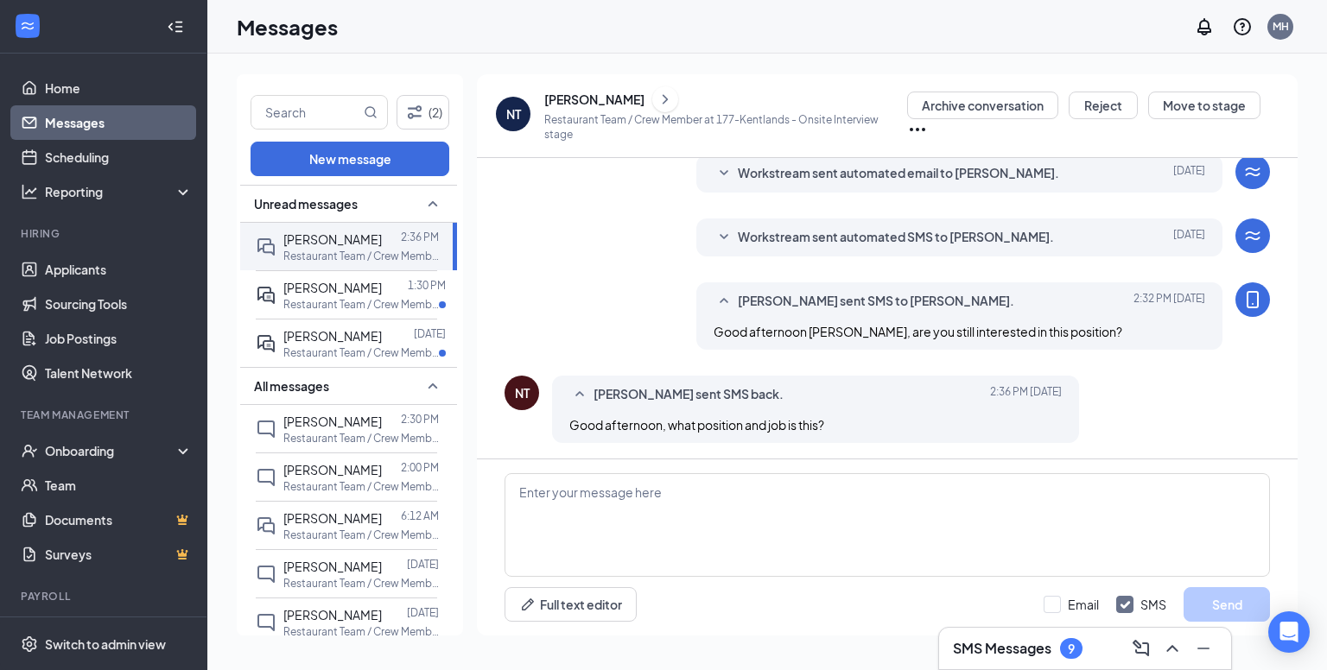
scroll to position [319, 0]
click at [550, 262] on div "Workstream sent automated SMS to [PERSON_NAME]. [DATE] Hi [PERSON_NAME], this i…" at bounding box center [886, 241] width 765 height 47
click at [650, 548] on textarea at bounding box center [886, 525] width 765 height 104
type textarea "t"
type textarea "This is for the team member position at Chopt."
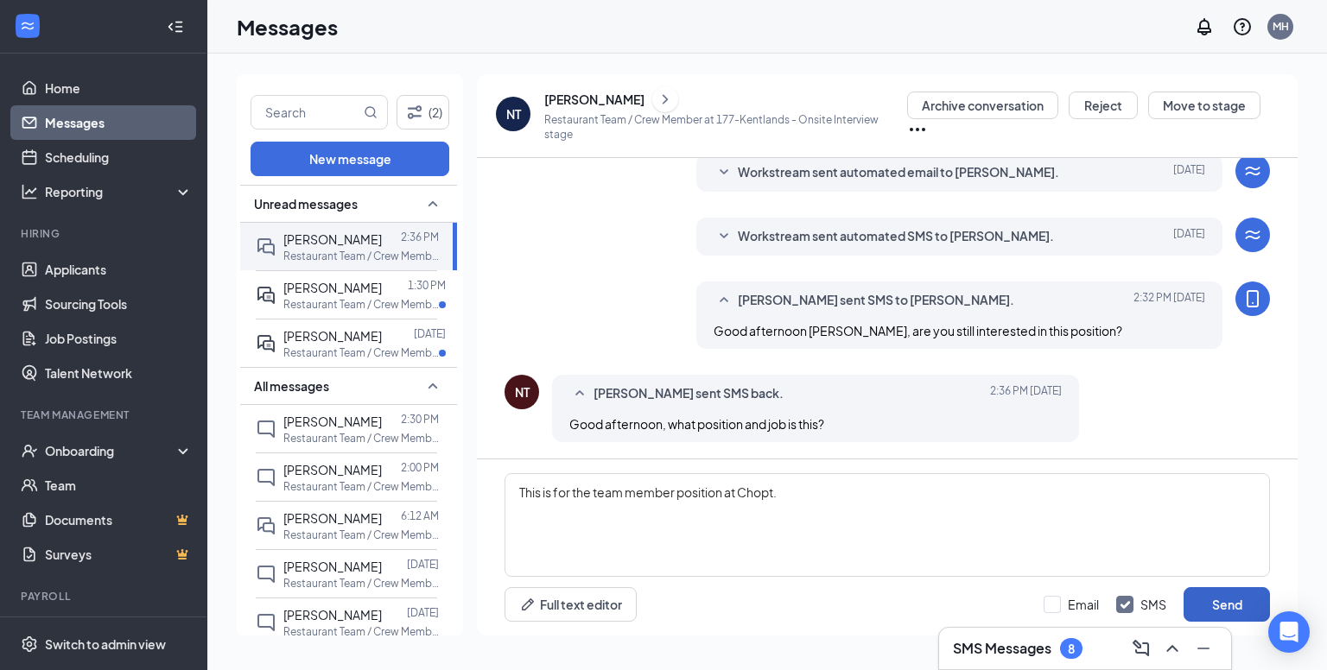
click at [1216, 601] on button "Send" at bounding box center [1226, 604] width 86 height 35
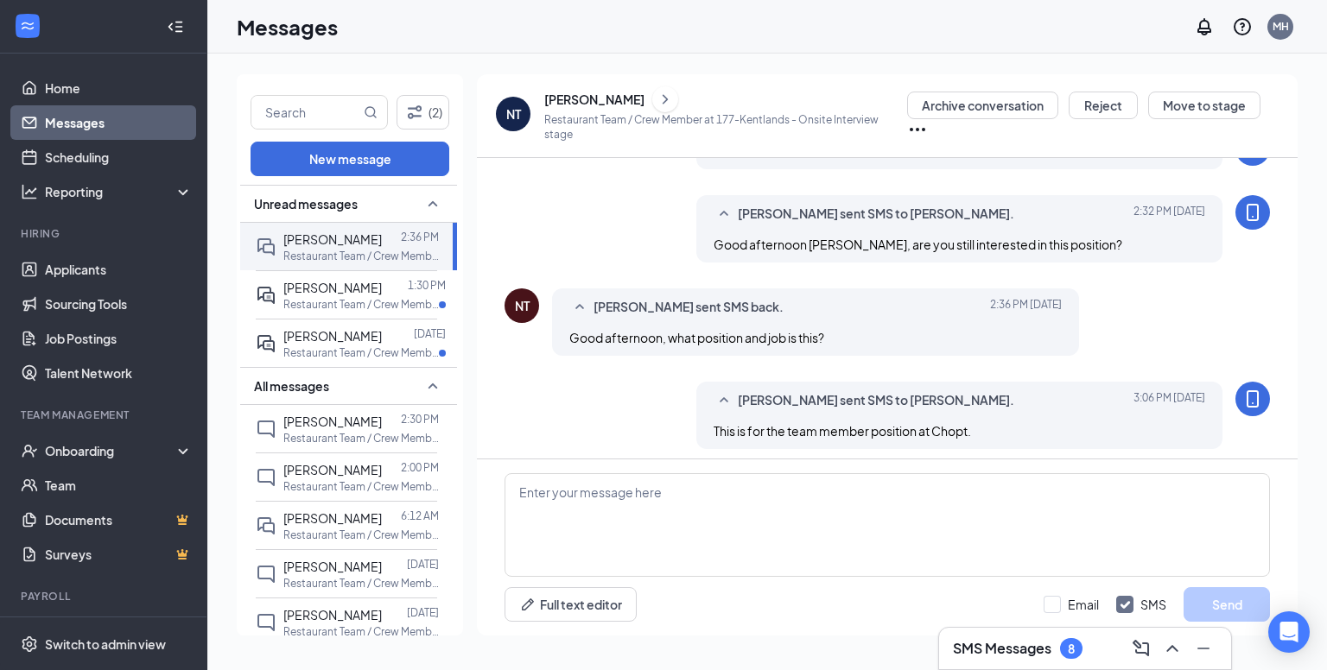
scroll to position [412, 0]
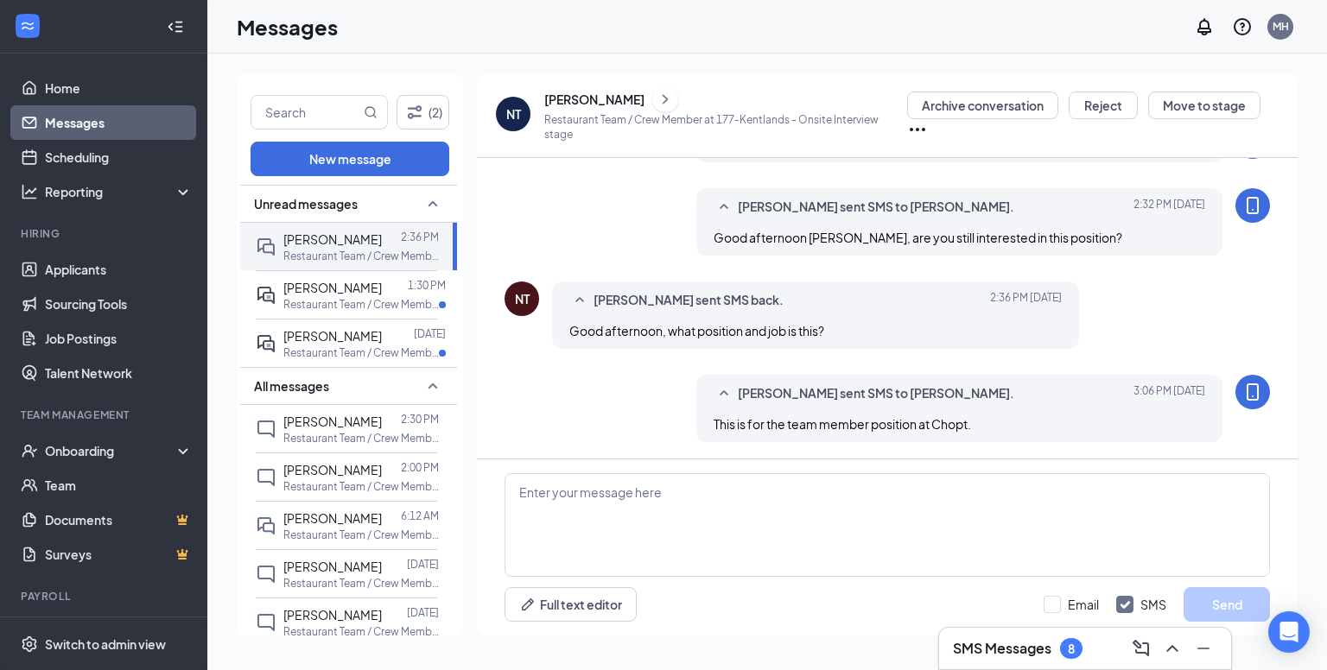
click at [404, 284] on div at bounding box center [395, 287] width 26 height 19
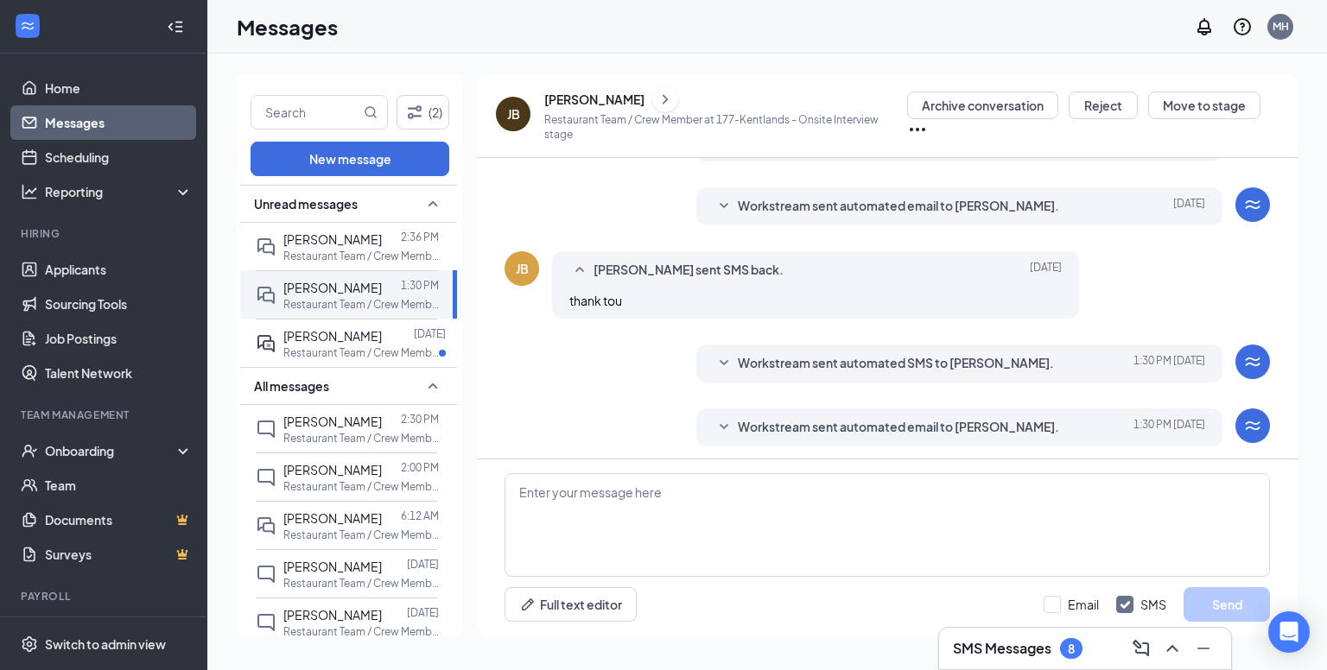
scroll to position [408, 0]
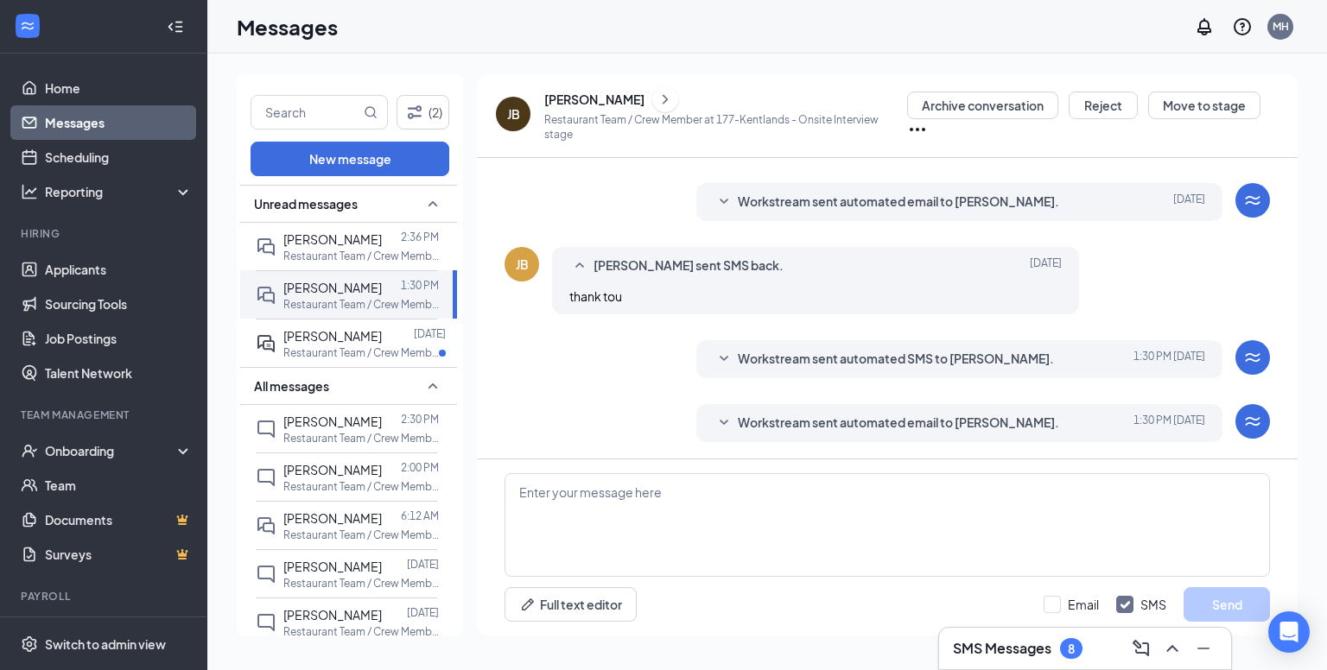
click at [404, 361] on div "[PERSON_NAME] [DATE] Restaurant Team / Crew Member at [GEOGRAPHIC_DATA]" at bounding box center [346, 343] width 181 height 48
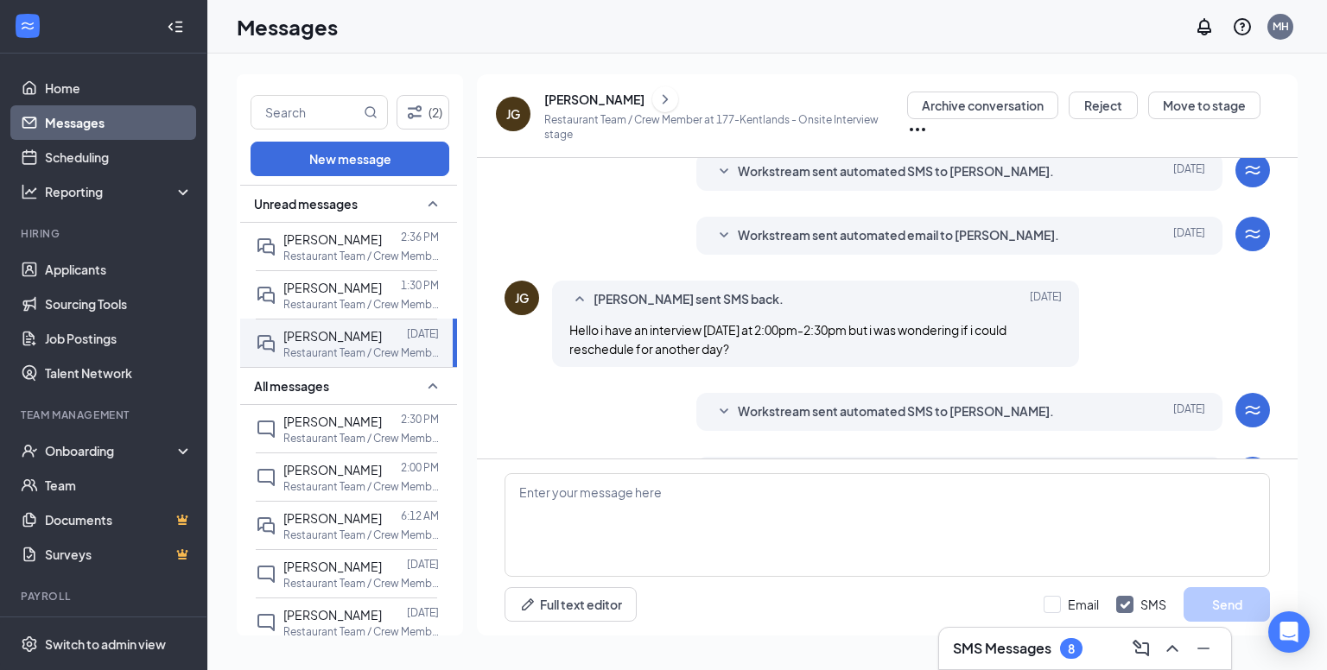
scroll to position [427, 0]
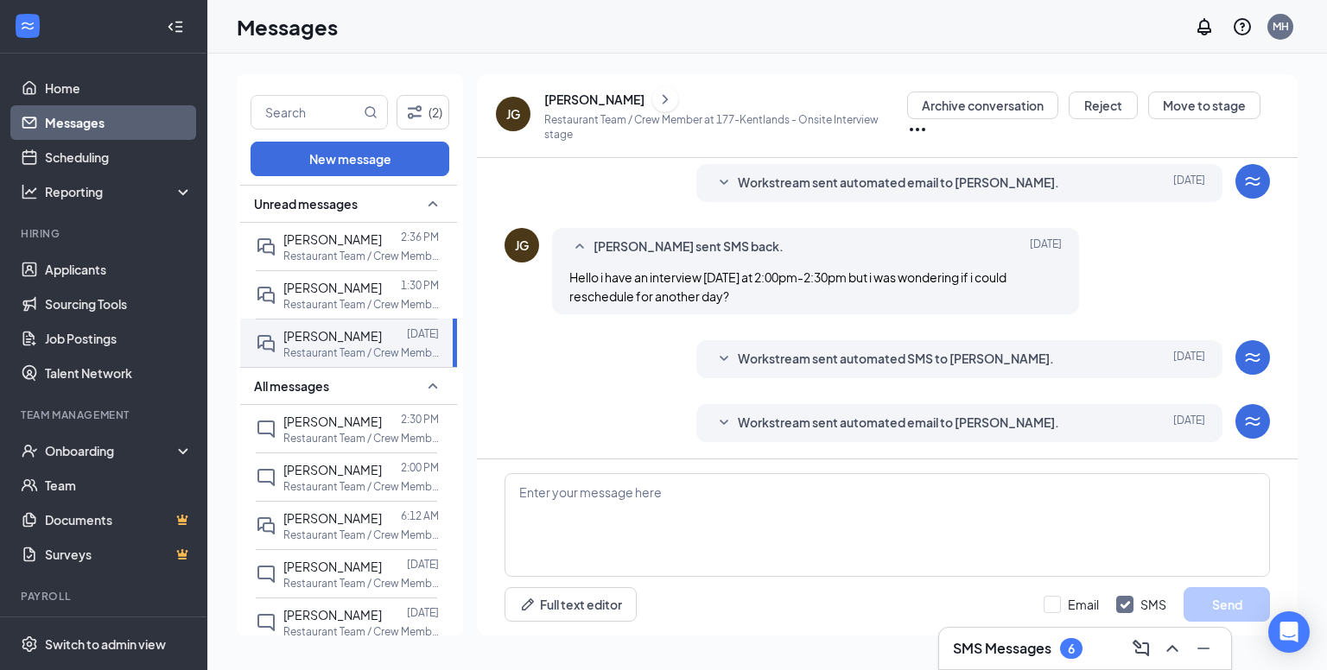
click at [480, 252] on div "Load earlier interactions (about 4 more) Workstream sent automated email to [PE…" at bounding box center [887, 308] width 820 height 301
click at [349, 253] on p "Restaurant Team / Crew Member at [GEOGRAPHIC_DATA]" at bounding box center [360, 256] width 155 height 15
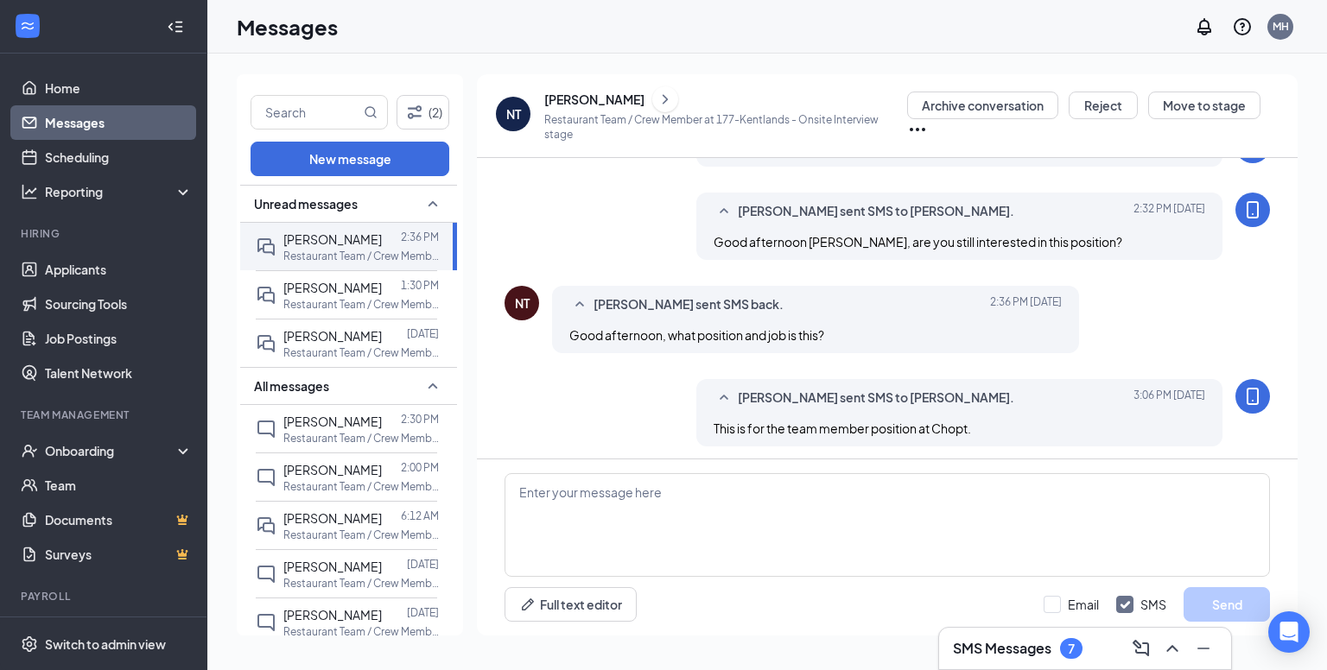
scroll to position [510, 0]
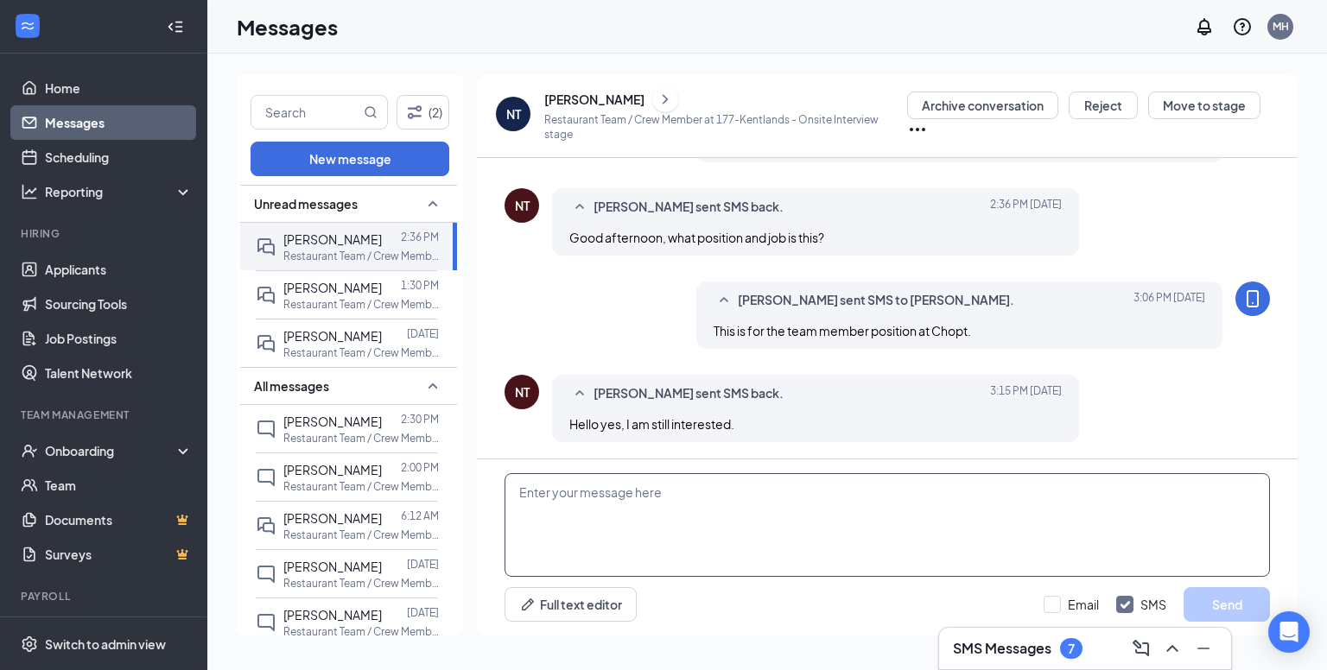
click at [638, 499] on textarea at bounding box center [886, 525] width 765 height 104
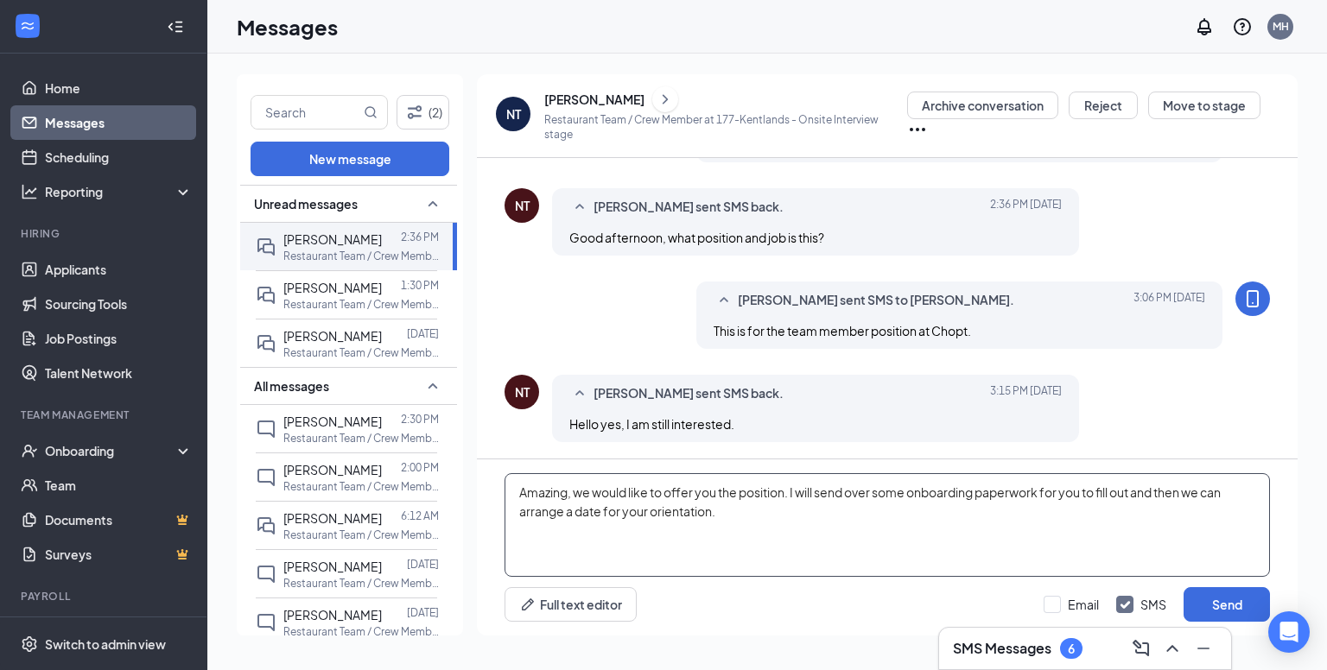
type textarea "Amazing, we would like to offer you the position. I will send over some onboard…"
click at [1216, 603] on button "Send" at bounding box center [1226, 604] width 86 height 35
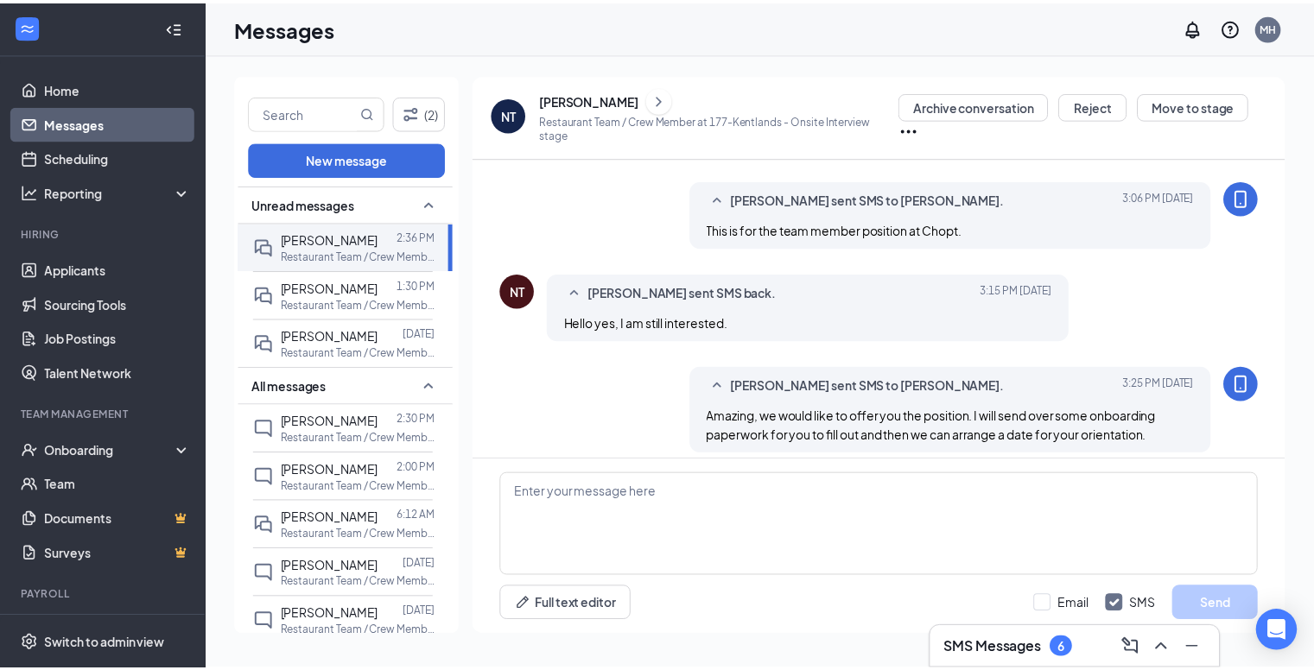
scroll to position [623, 0]
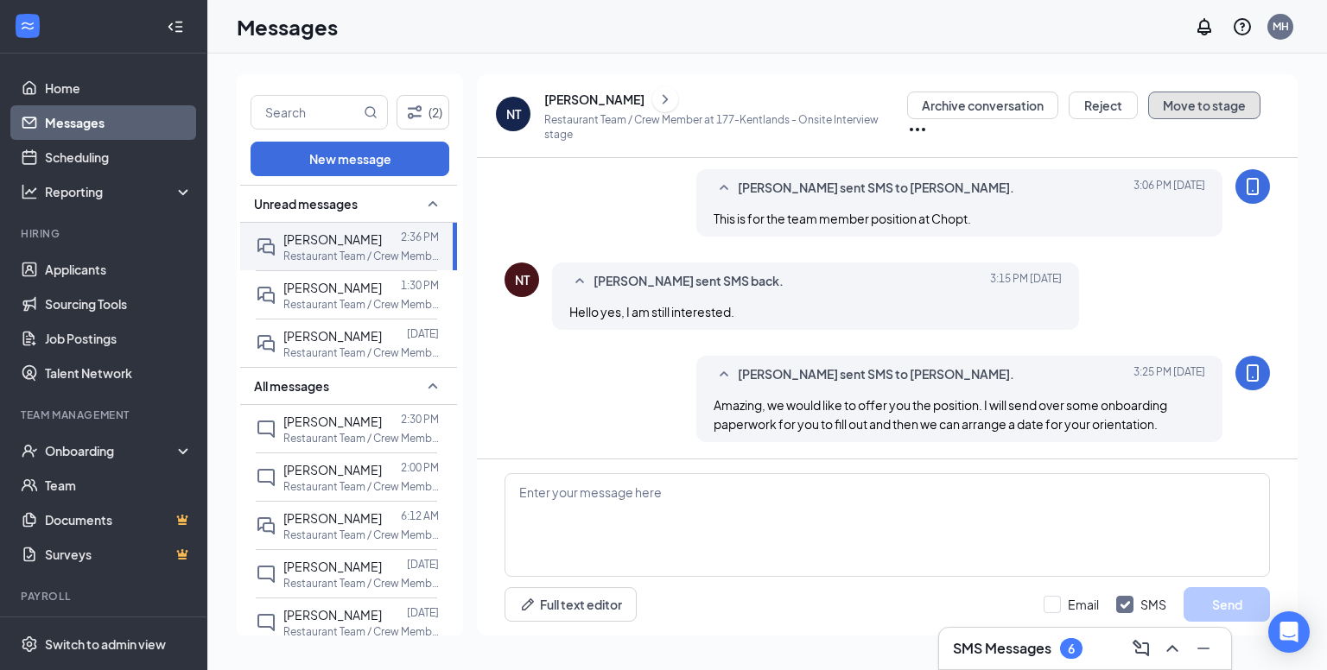
click at [1193, 111] on button "Move to stage" at bounding box center [1204, 106] width 112 height 28
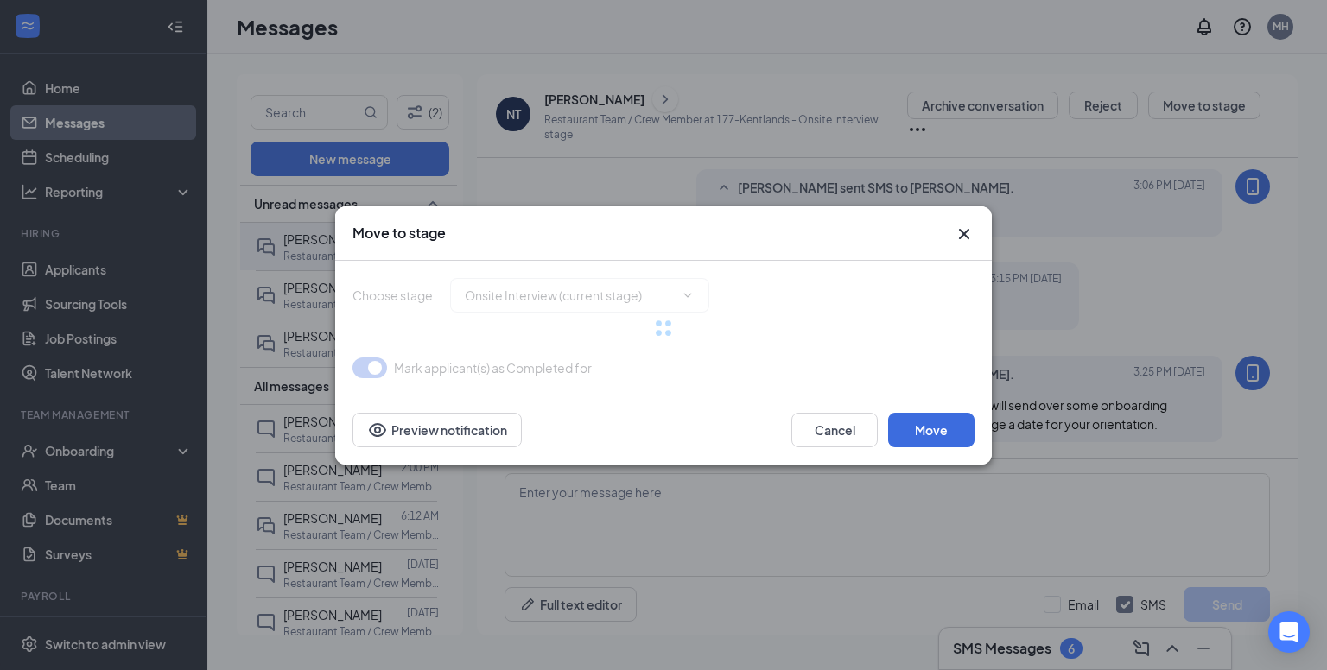
type input "Hiring Complete (final stage)"
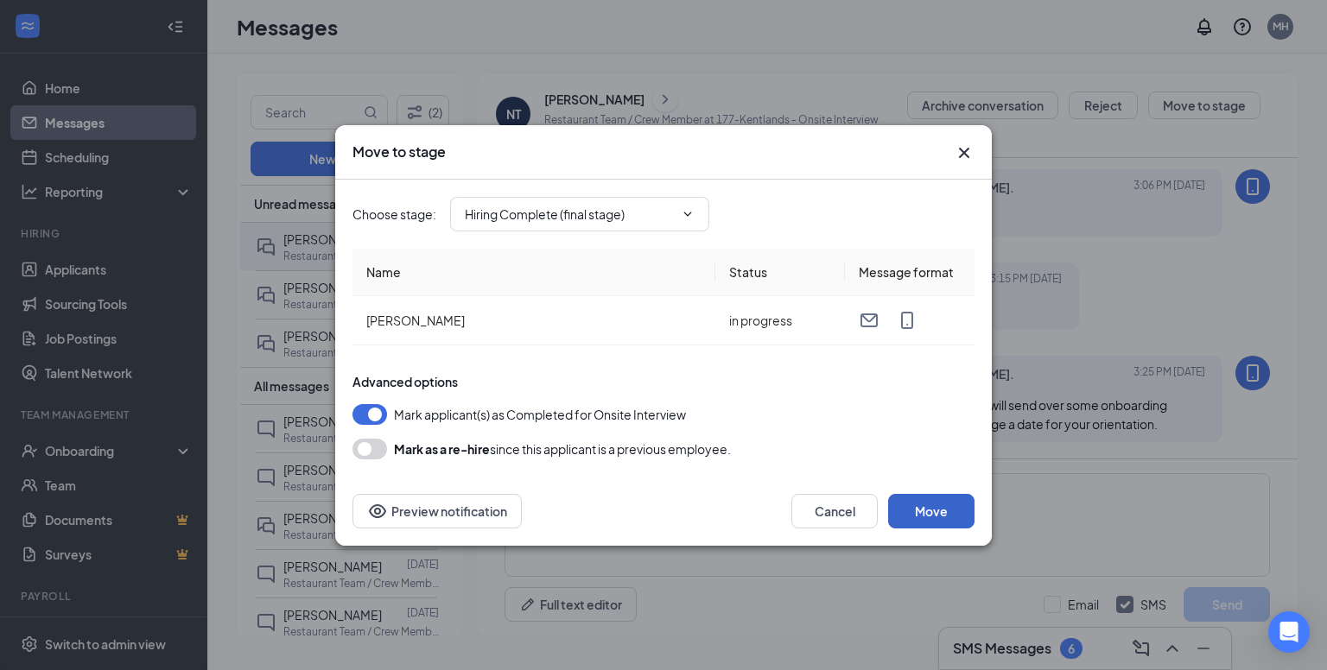
click at [911, 512] on button "Move" at bounding box center [931, 511] width 86 height 35
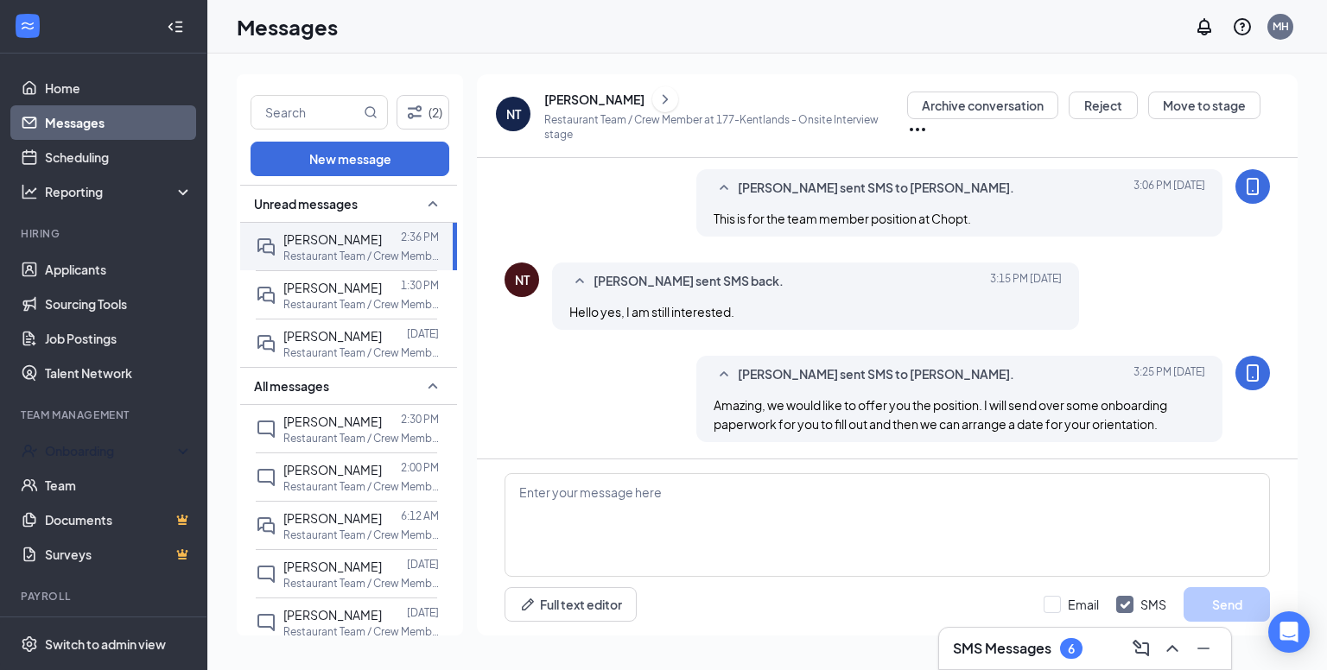
click at [65, 462] on div "Onboarding" at bounding box center [103, 451] width 207 height 35
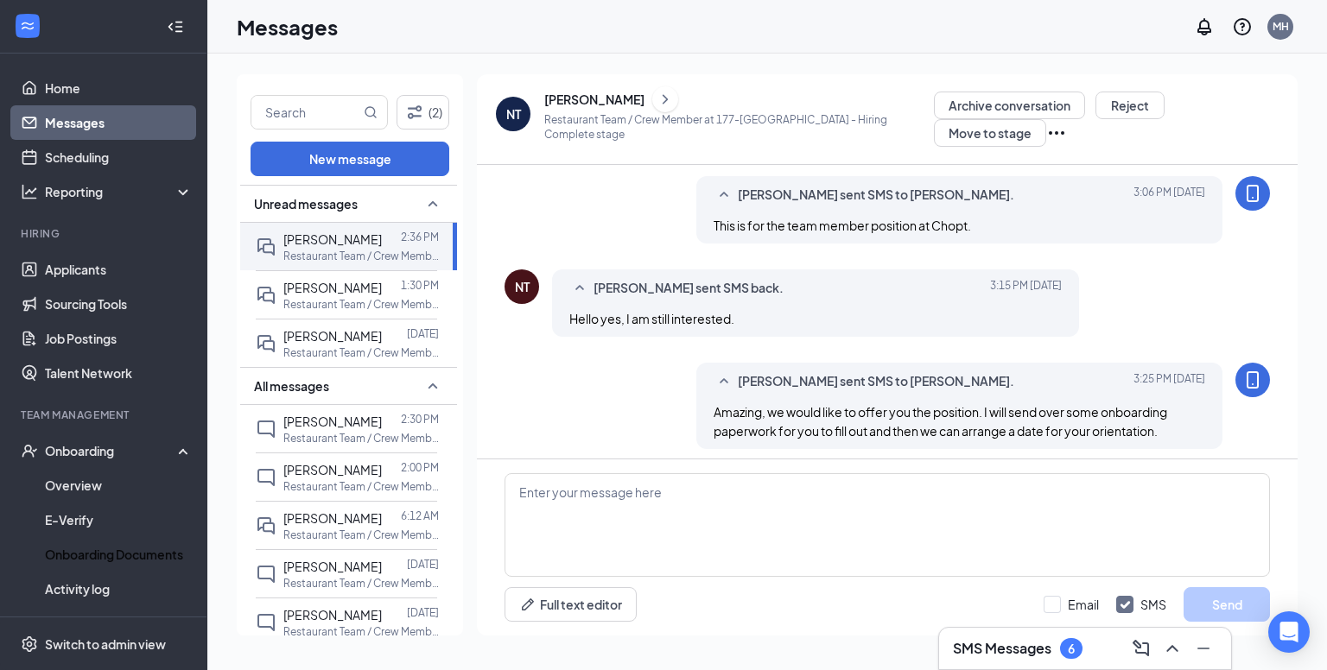
click at [93, 555] on link "Onboarding Documents" at bounding box center [119, 554] width 148 height 35
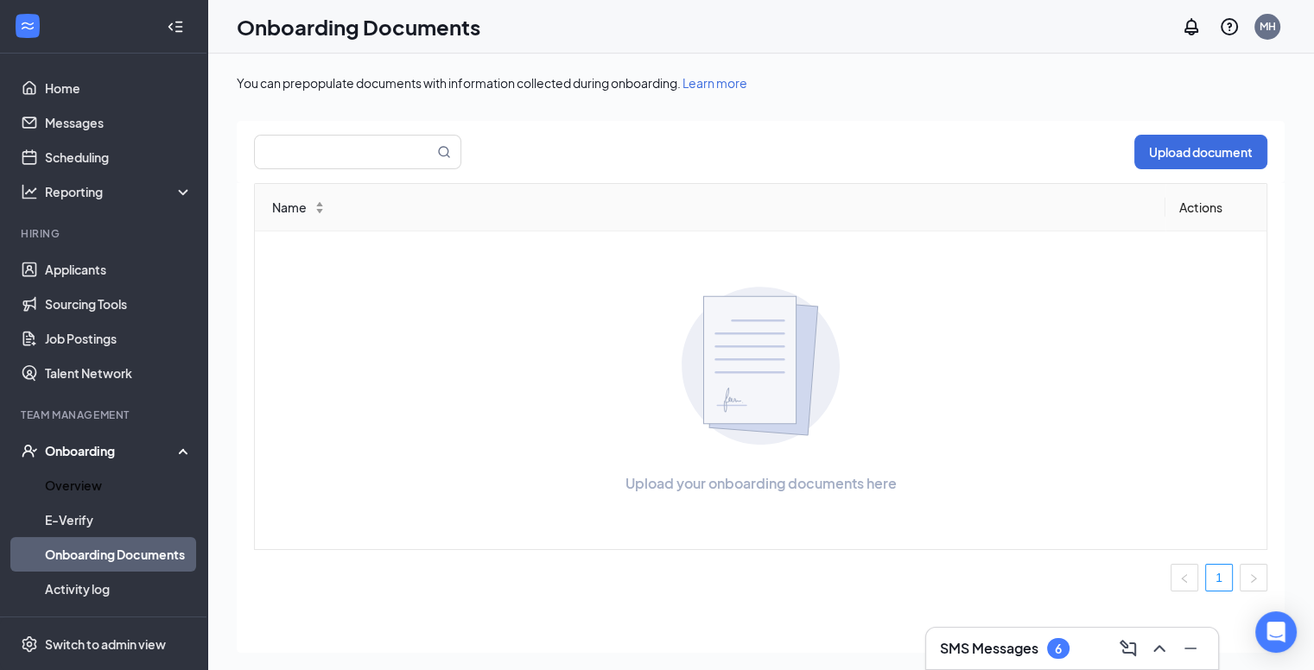
click at [90, 487] on link "Overview" at bounding box center [119, 485] width 148 height 35
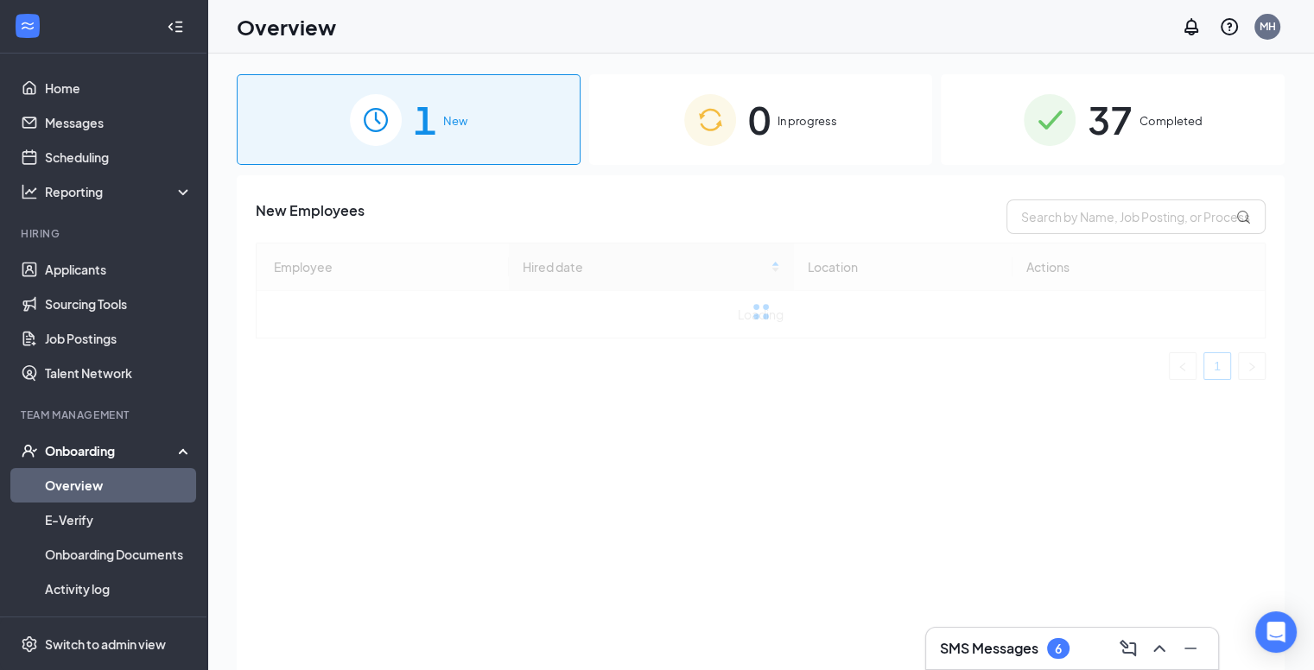
click at [767, 87] on div "0 In progress" at bounding box center [761, 119] width 344 height 91
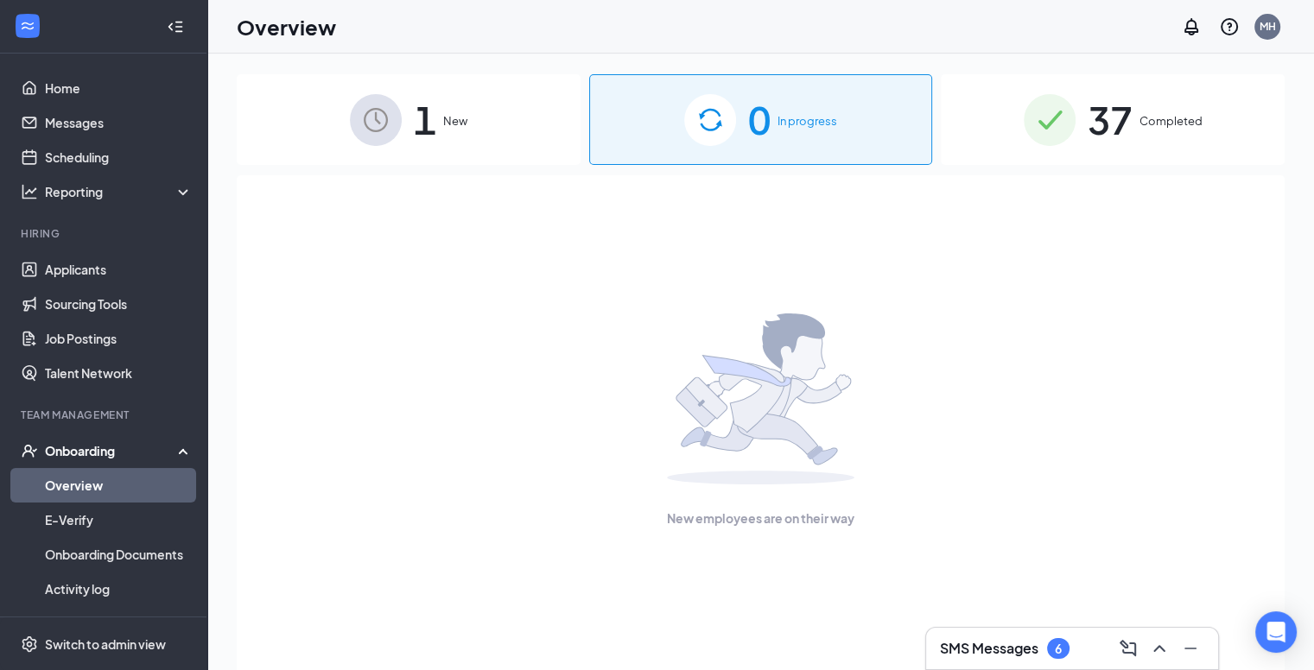
click at [536, 111] on div "1 New" at bounding box center [409, 119] width 344 height 91
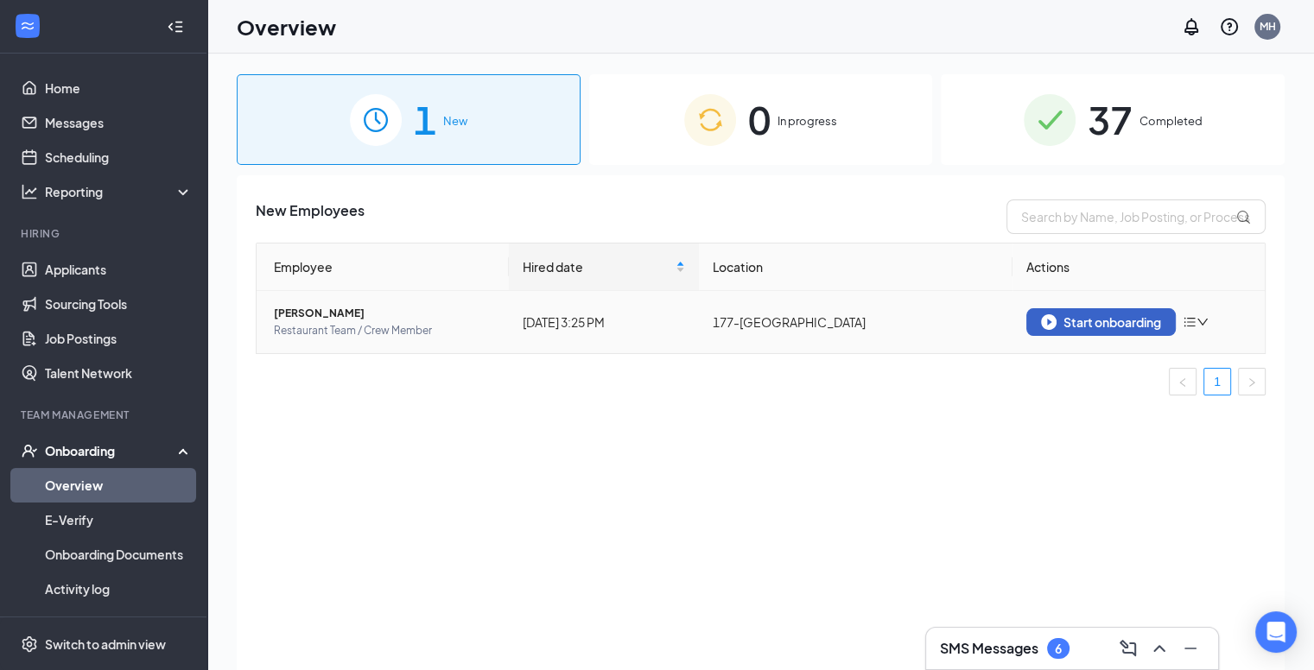
click at [1115, 322] on div "Start onboarding" at bounding box center [1101, 322] width 120 height 16
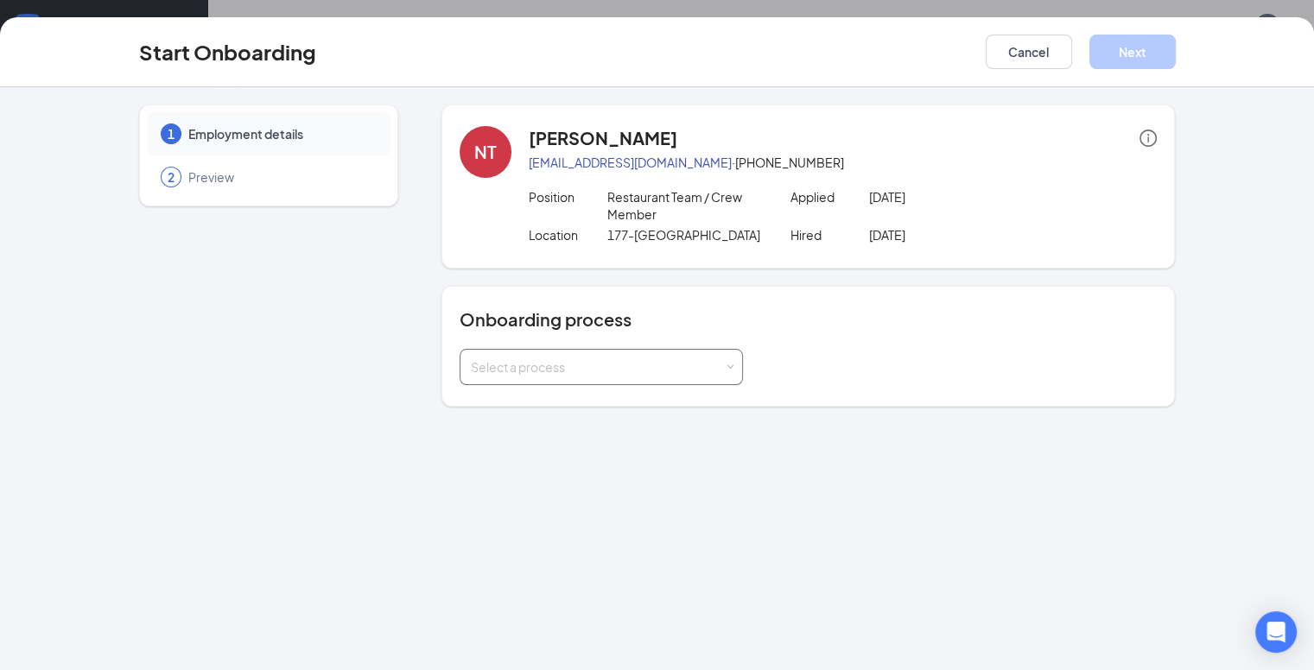
click at [567, 358] on div "Select a process" at bounding box center [601, 367] width 261 height 35
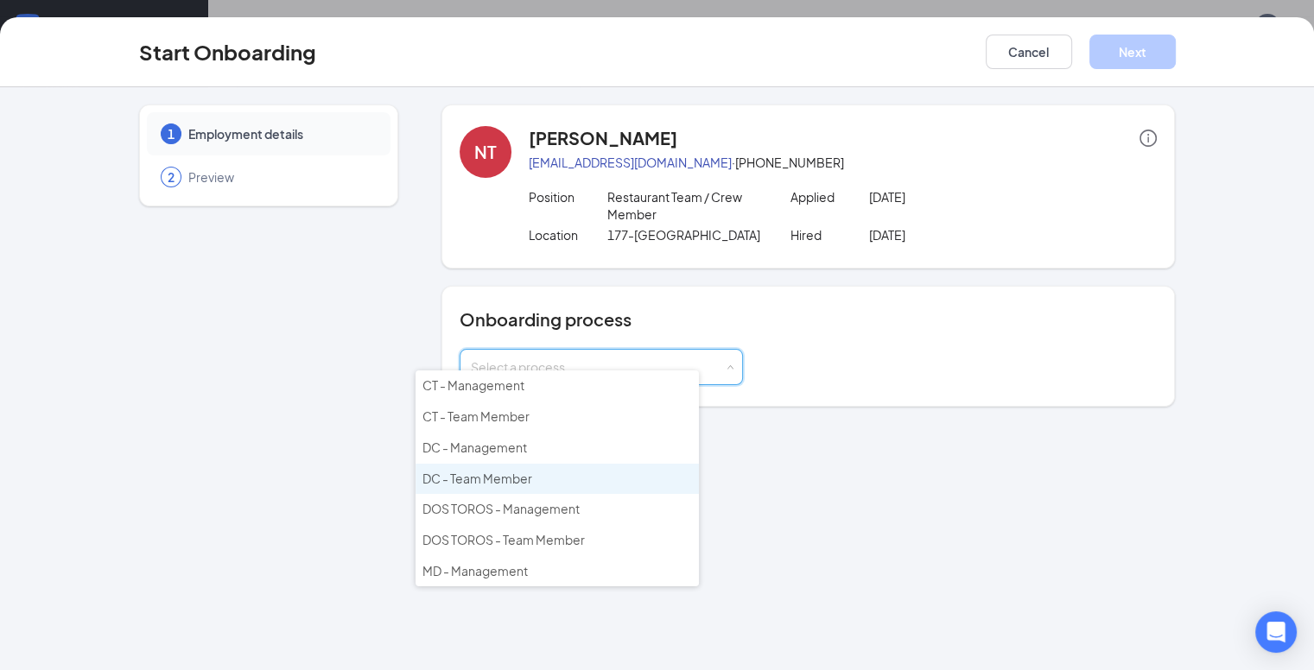
click at [535, 464] on li "DC - Team Member" at bounding box center [556, 479] width 283 height 31
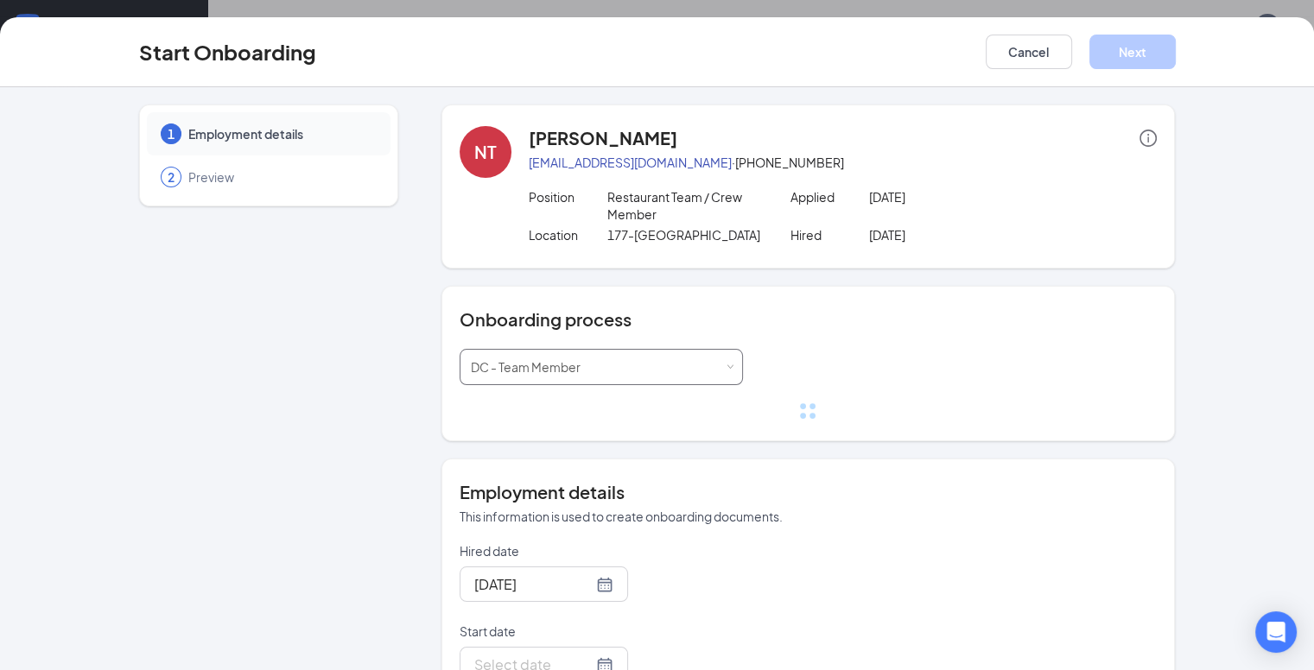
click at [515, 359] on span "DC - Team Member" at bounding box center [526, 367] width 110 height 16
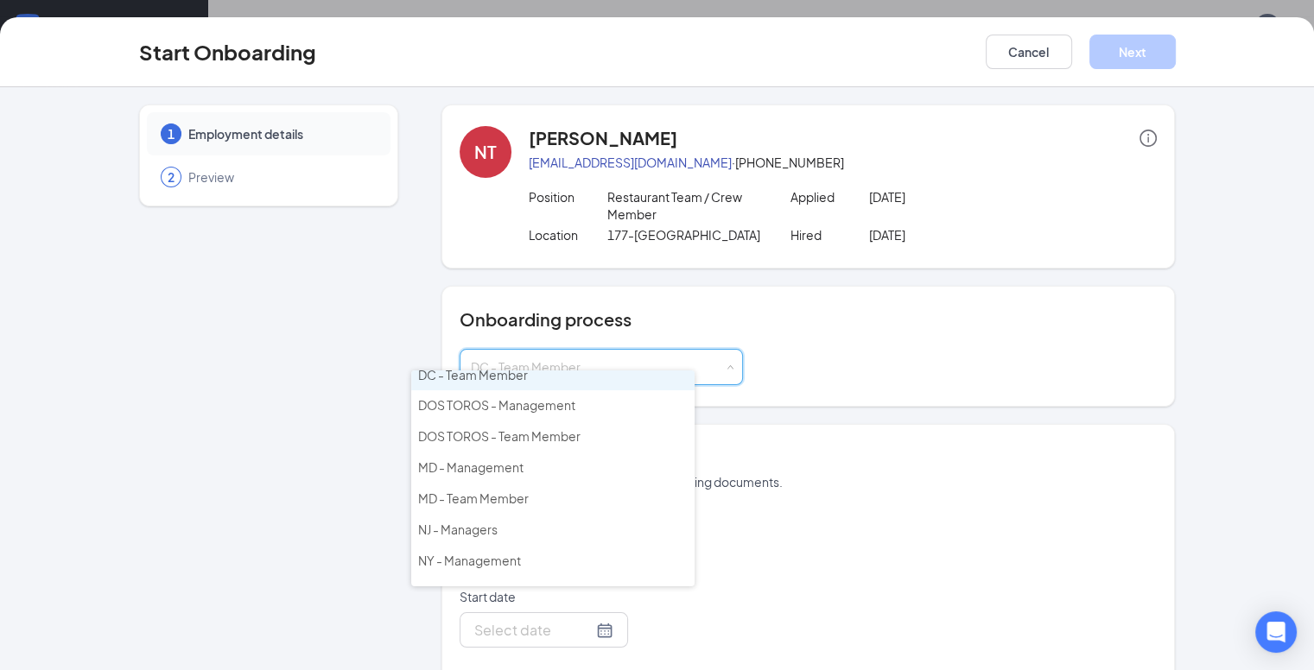
scroll to position [141, 0]
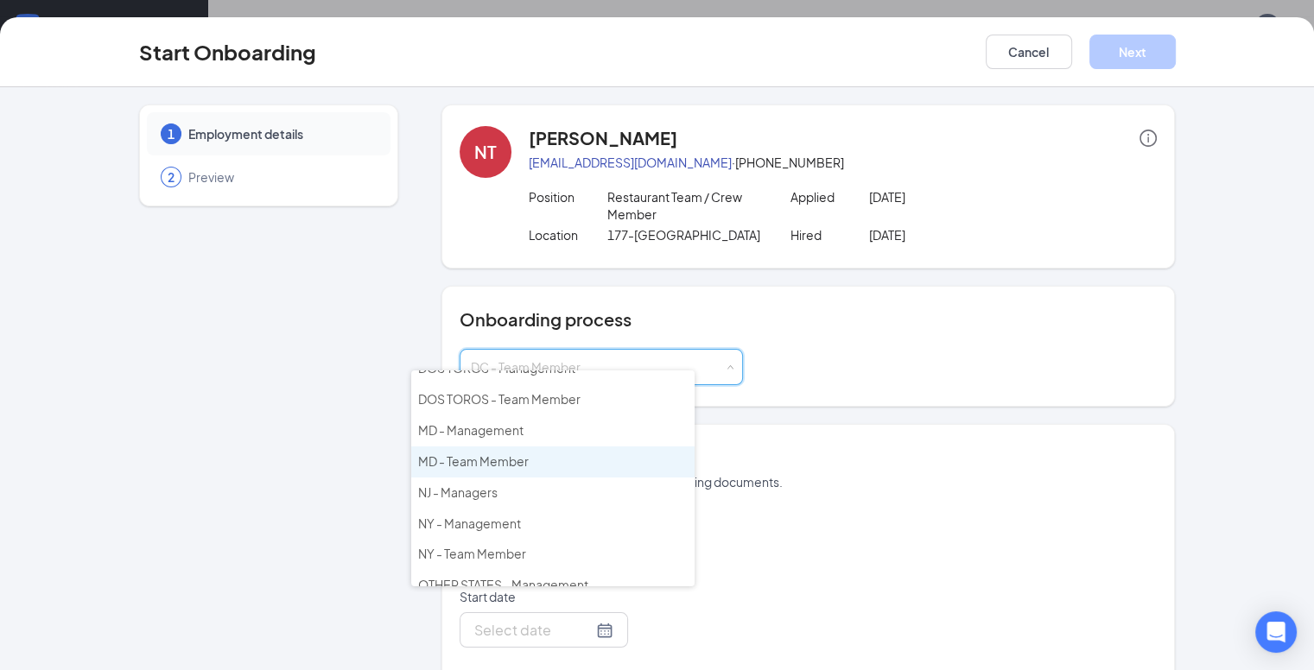
click at [503, 455] on span "MD - Team Member" at bounding box center [473, 461] width 111 height 16
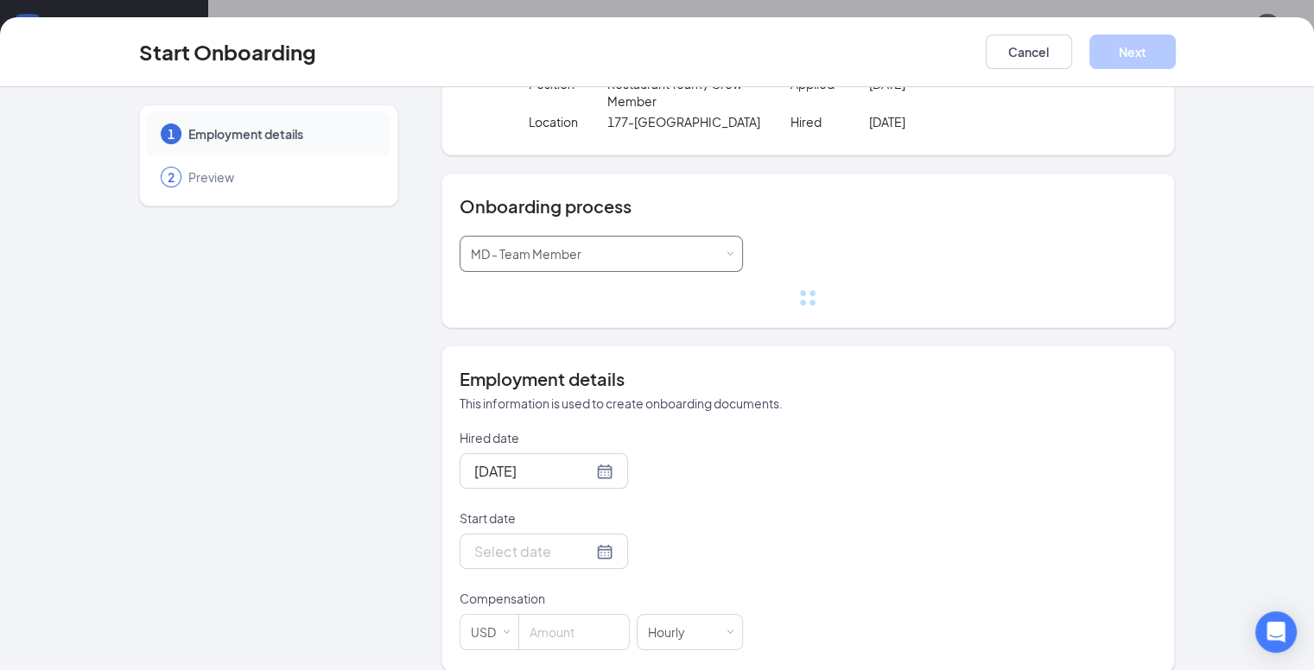
scroll to position [79, 0]
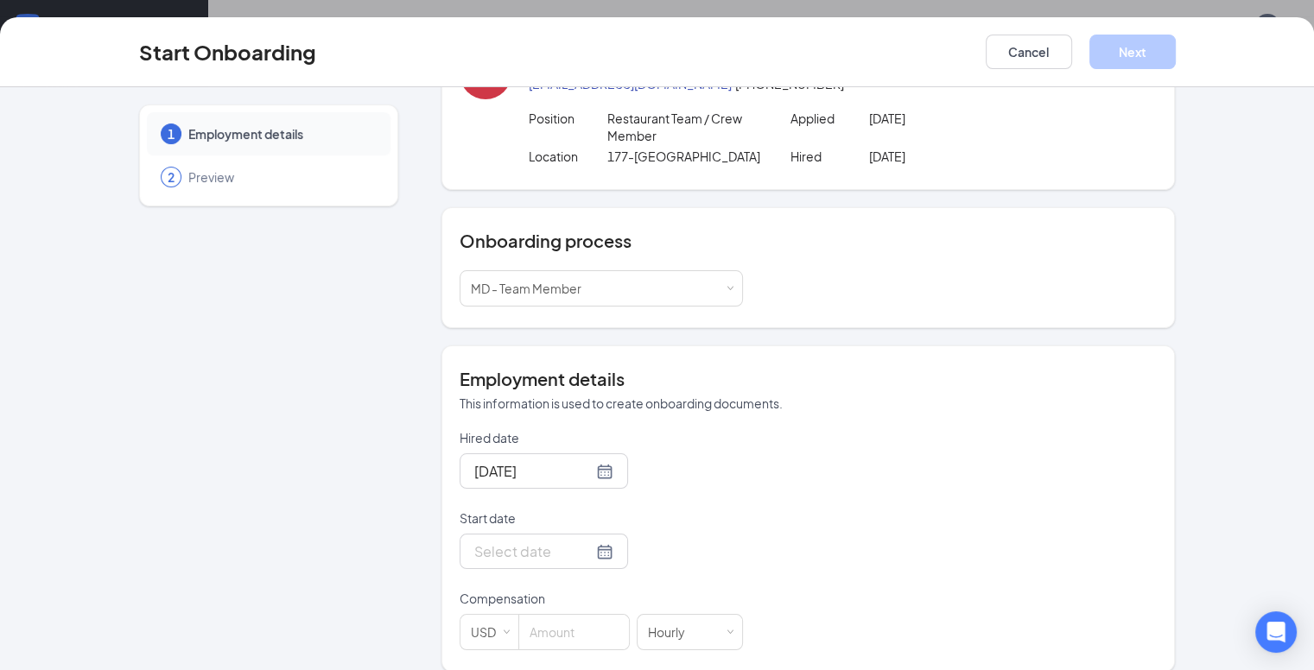
click at [540, 541] on div at bounding box center [543, 552] width 139 height 22
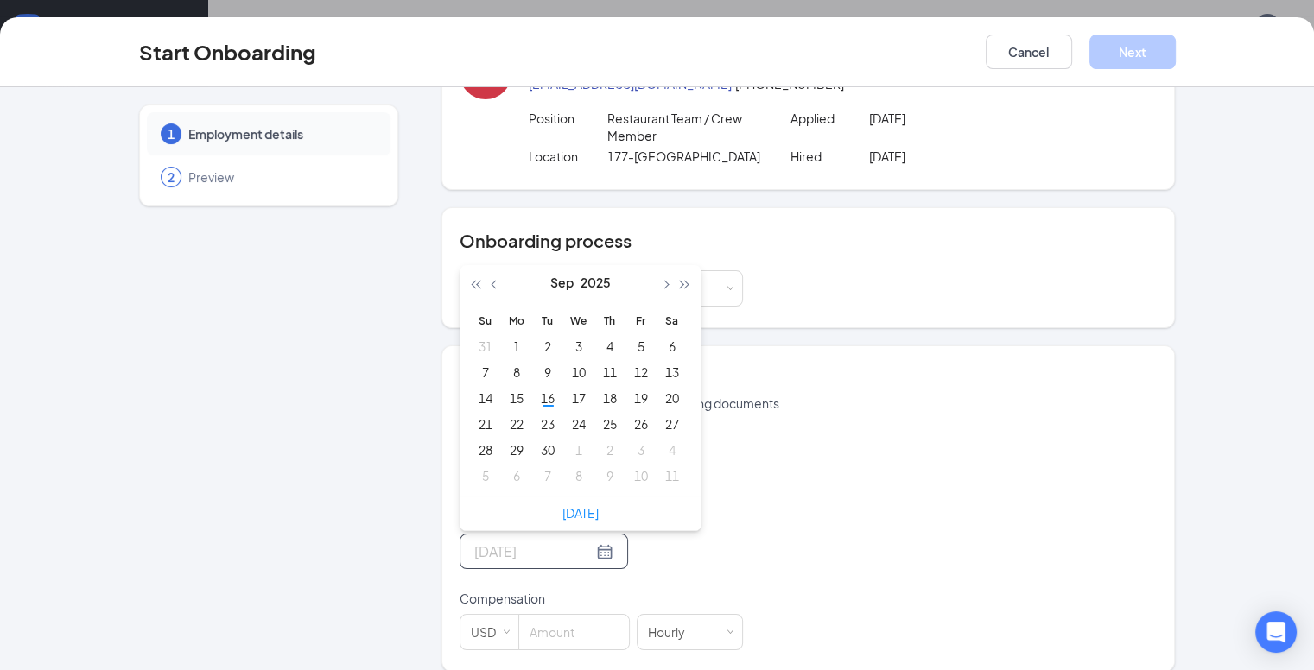
type input "[DATE]"
click at [662, 388] on div "20" at bounding box center [672, 398] width 21 height 21
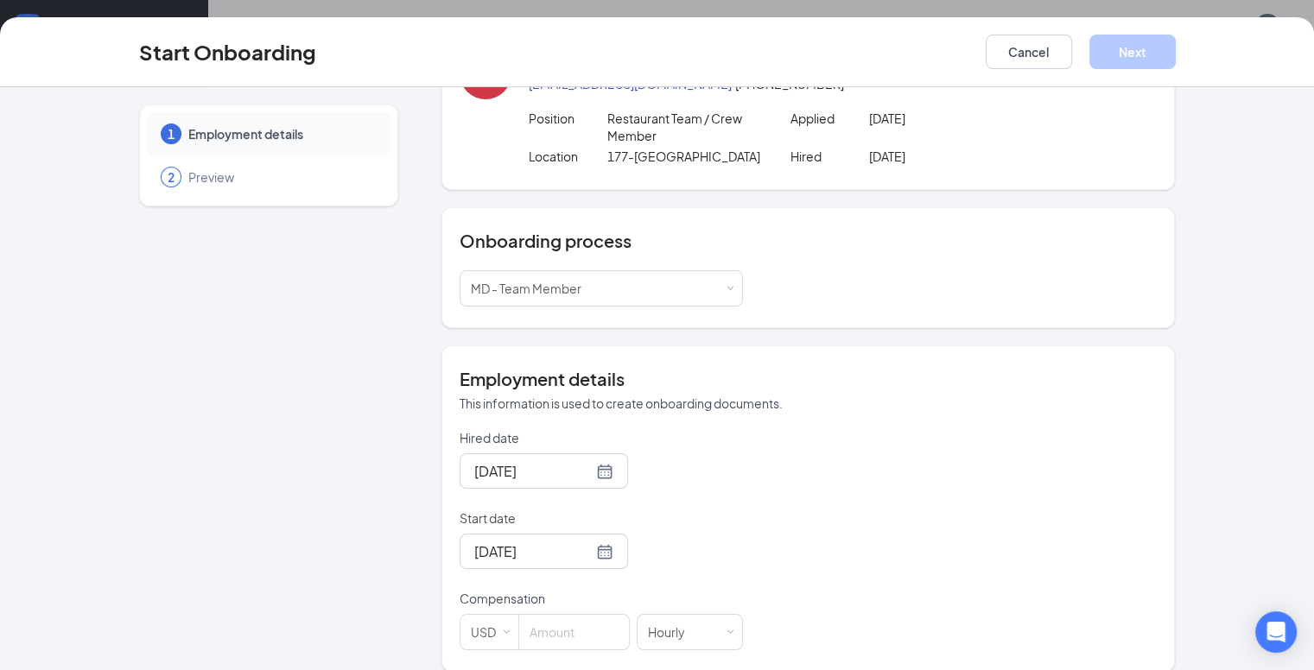
click at [761, 527] on div "Hired date [DATE] Start date [DATE] [DATE] Su Mo Tu We Th Fr Sa 31 1 2 3 4 5 6 …" at bounding box center [808, 539] width 698 height 221
click at [538, 615] on input at bounding box center [574, 632] width 110 height 35
type input "17.65"
click at [699, 494] on div "Hired date [DATE] Start date [DATE] [DATE] Su Mo Tu We Th Fr Sa 31 1 2 3 4 5 6 …" at bounding box center [808, 539] width 698 height 221
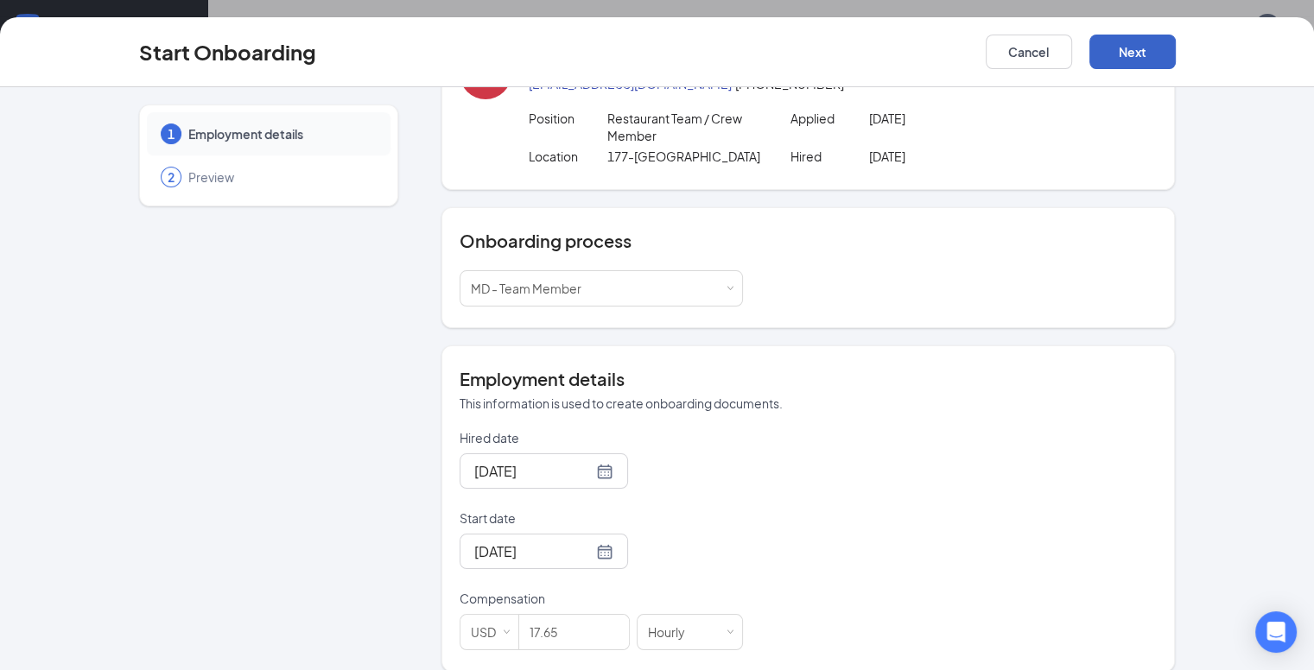
click at [1175, 64] on button "Next" at bounding box center [1132, 52] width 86 height 35
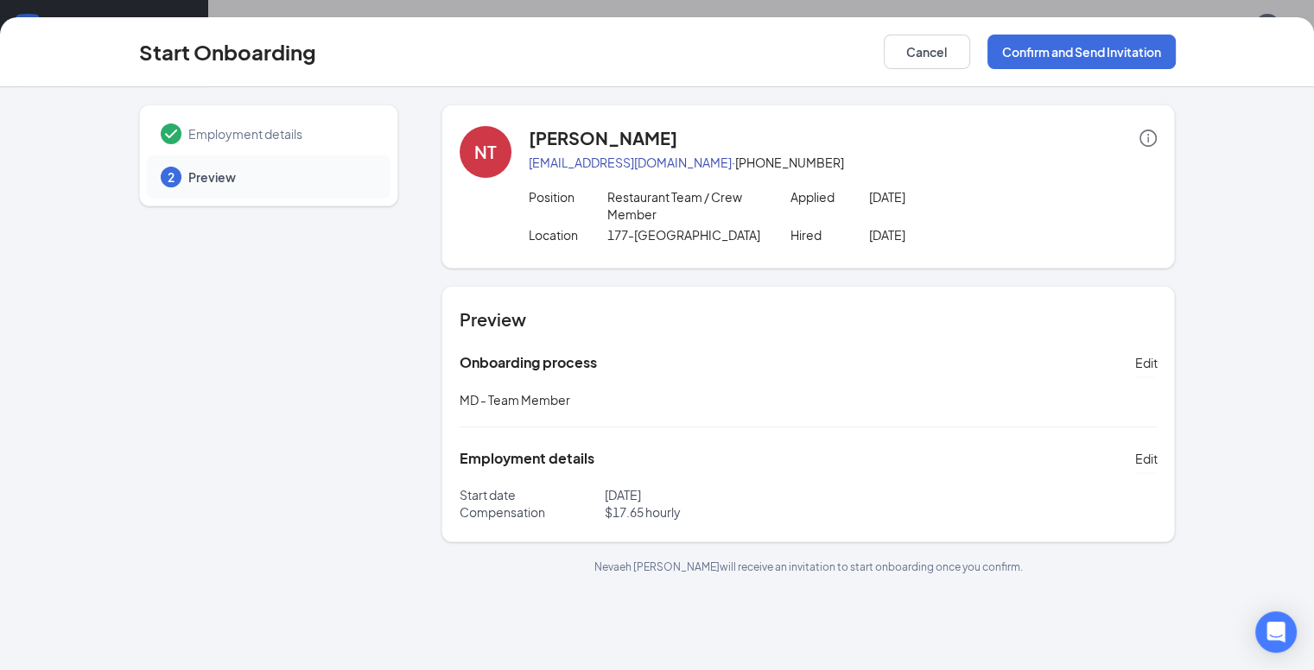
scroll to position [0, 0]
click at [1175, 56] on button "Confirm and Send Invitation" at bounding box center [1081, 52] width 188 height 35
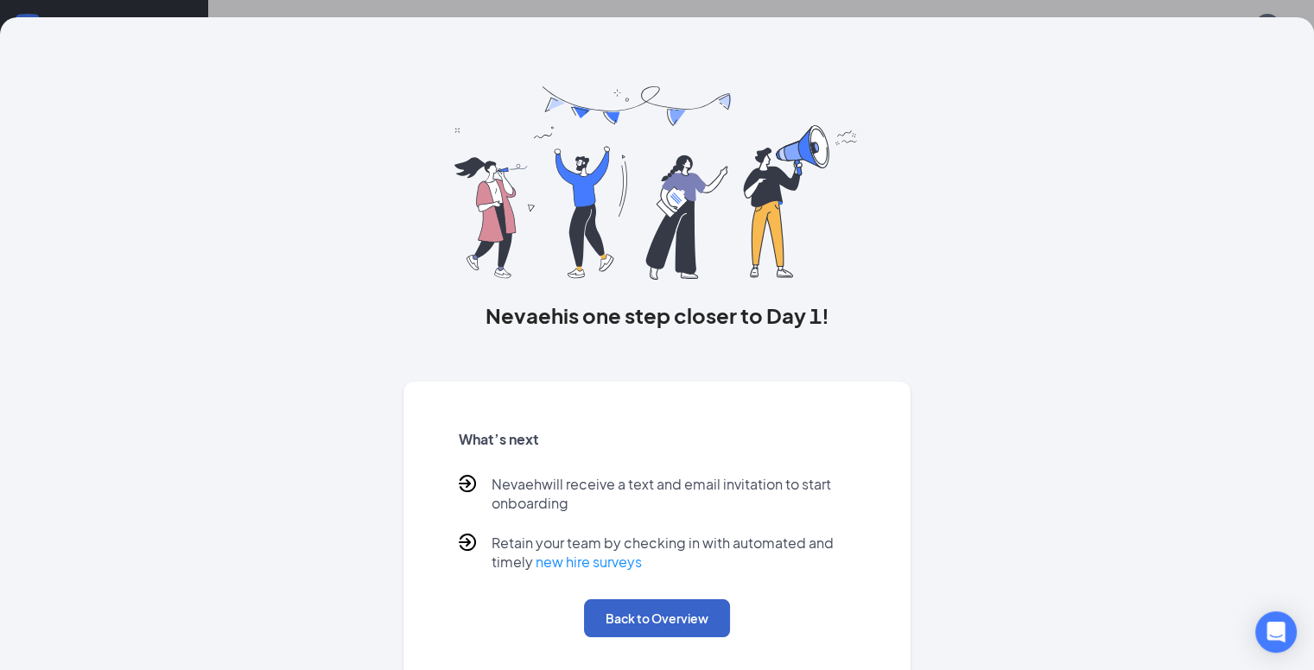
click at [654, 637] on button "Back to Overview" at bounding box center [657, 618] width 146 height 38
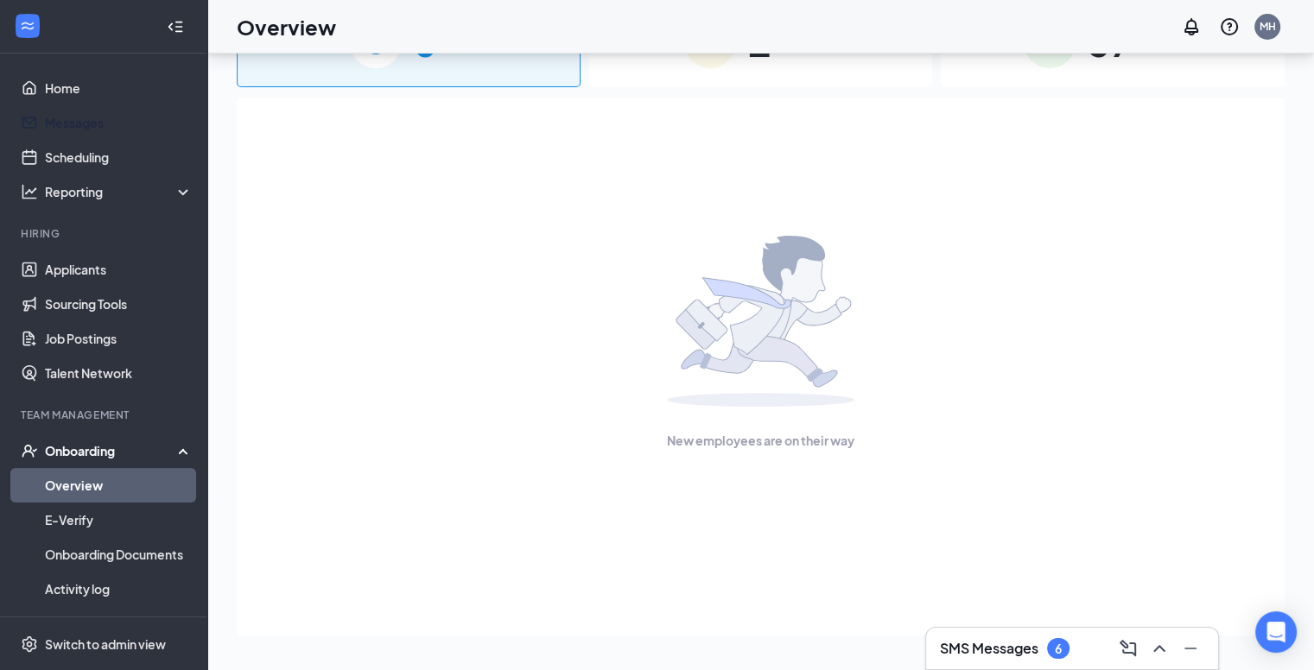
click at [81, 112] on link "Messages" at bounding box center [119, 122] width 148 height 35
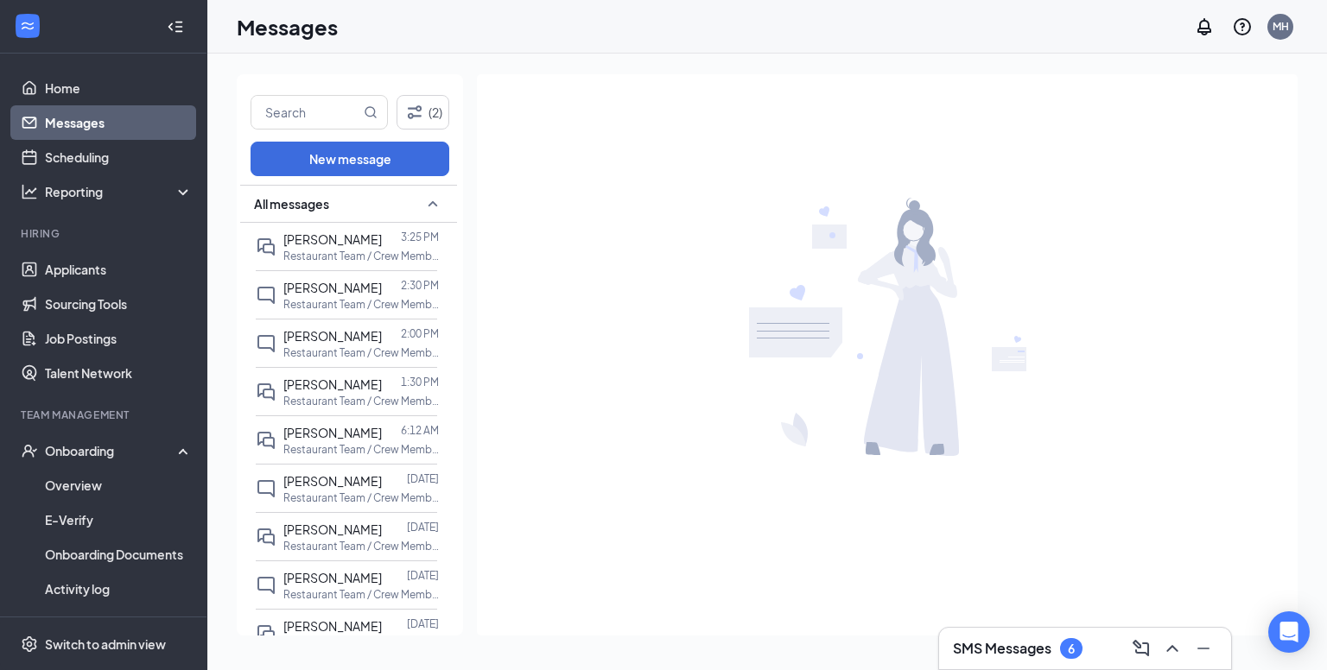
click at [408, 246] on div "3:25 PM" at bounding box center [420, 239] width 38 height 19
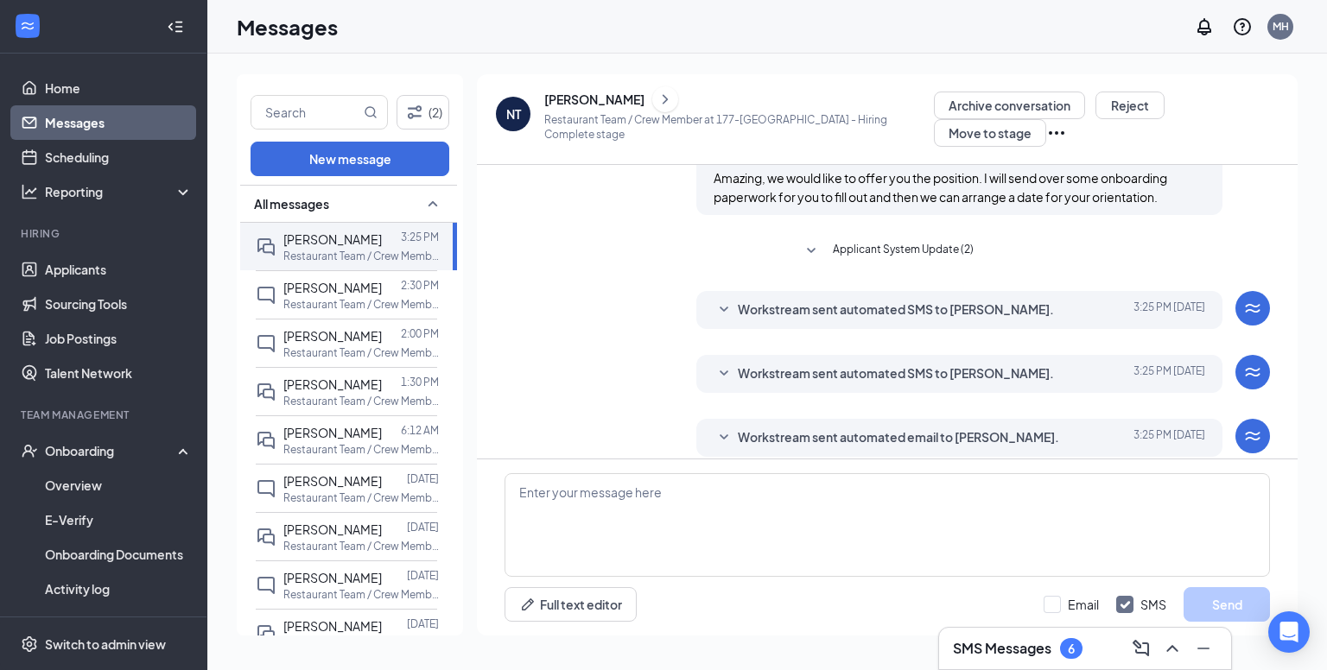
scroll to position [481, 0]
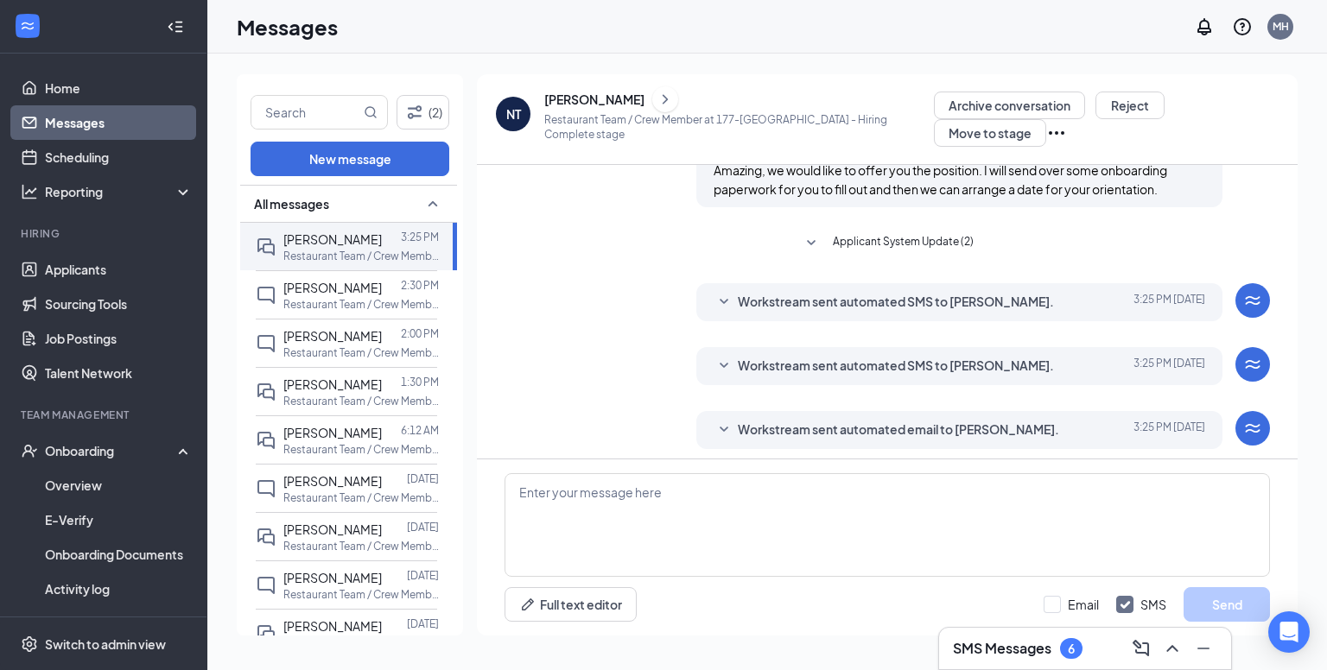
click at [370, 307] on p "Restaurant Team / Crew Member at [GEOGRAPHIC_DATA]" at bounding box center [360, 304] width 155 height 15
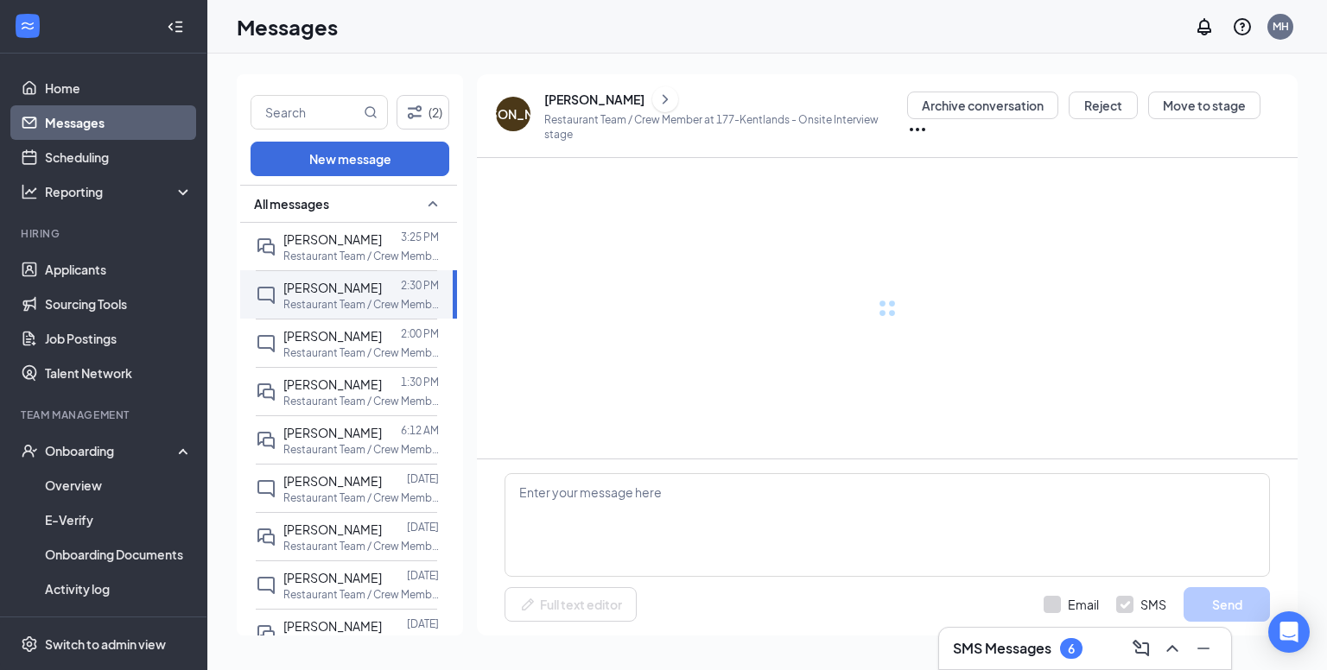
click at [356, 239] on span "[PERSON_NAME]" at bounding box center [332, 239] width 98 height 16
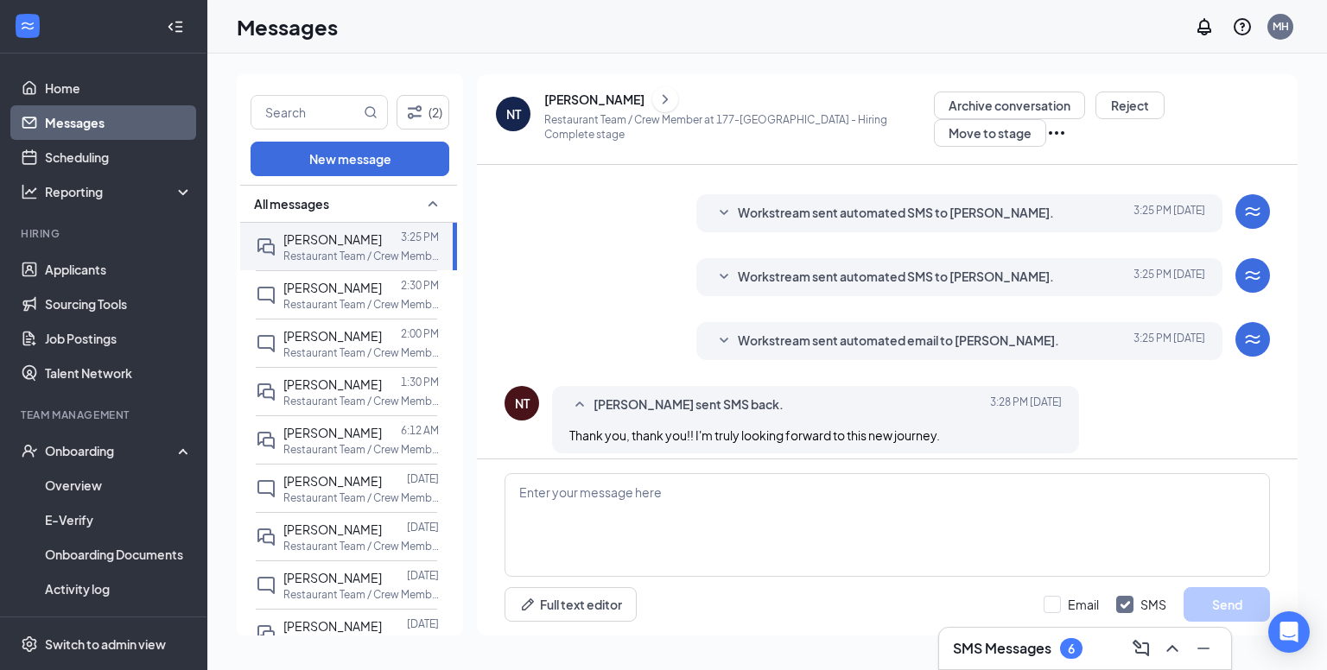
scroll to position [481, 0]
